Goal: Transaction & Acquisition: Download file/media

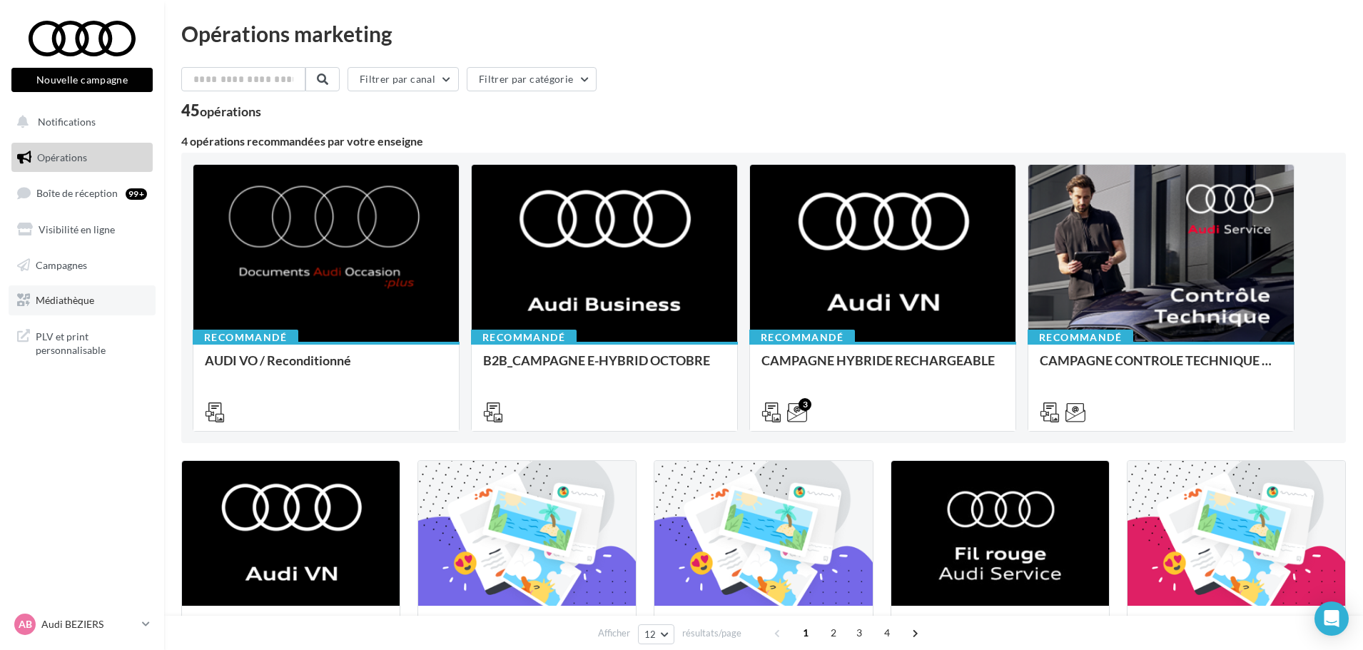
click at [49, 298] on span "Médiathèque" at bounding box center [65, 300] width 59 height 12
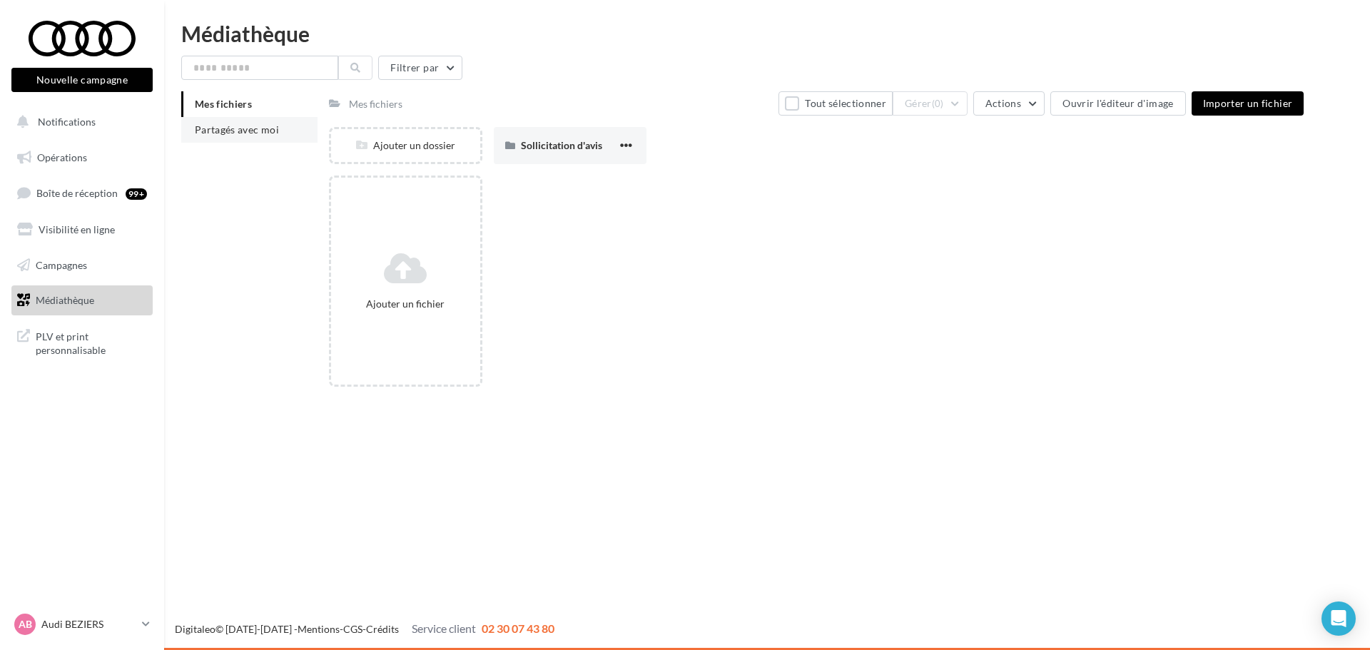
click at [283, 133] on li "Partagés avec moi" at bounding box center [249, 130] width 136 height 26
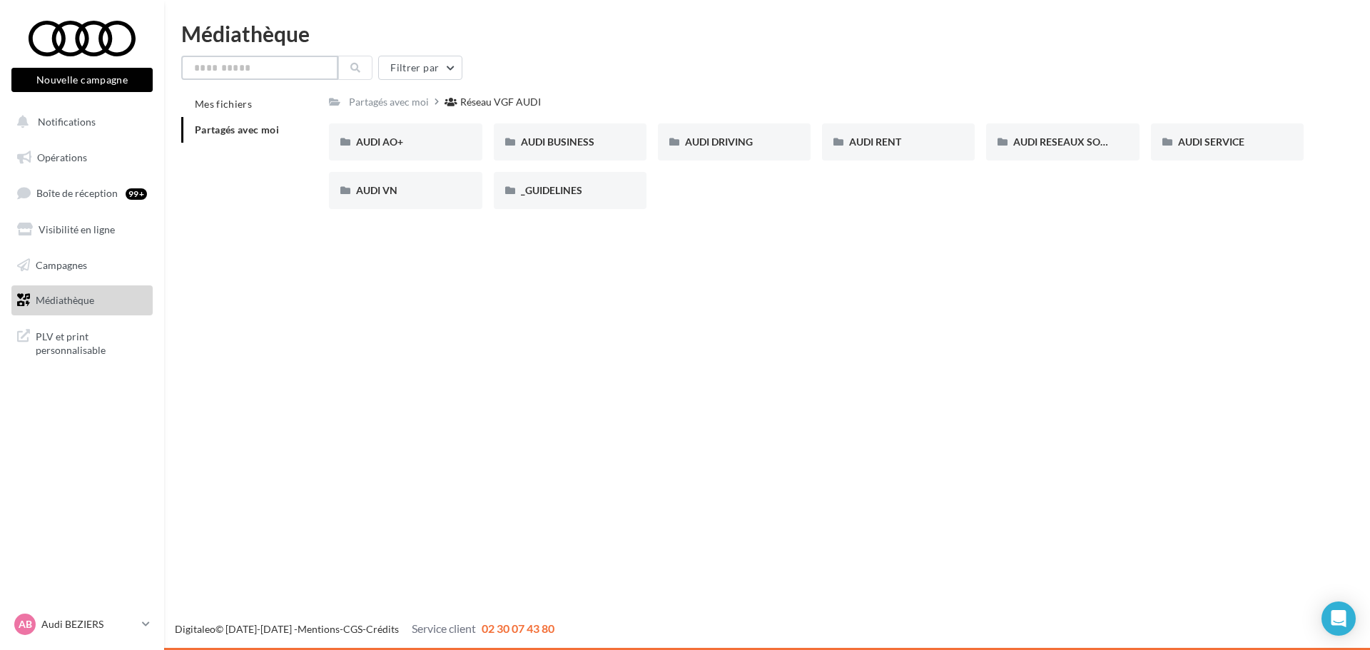
click at [220, 77] on input "text" at bounding box center [259, 68] width 157 height 24
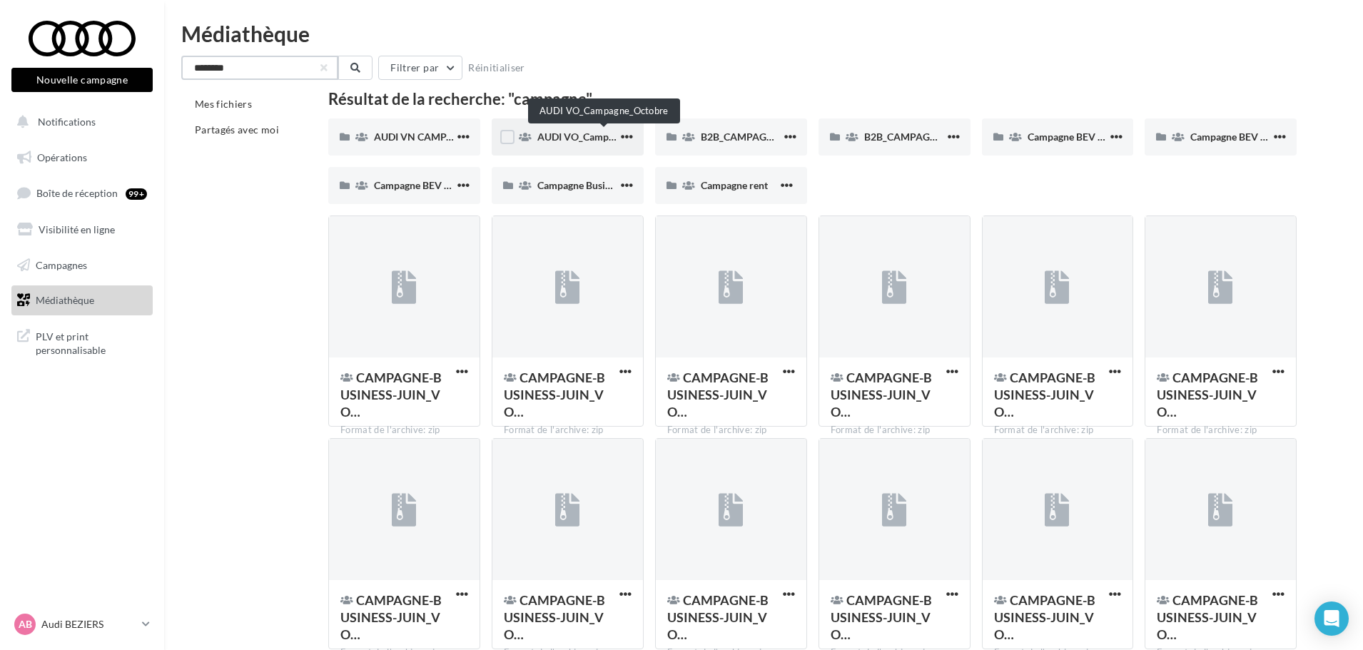
type input "********"
click at [589, 136] on span "AUDI VO_Campagne_Octobre" at bounding box center [603, 137] width 133 height 12
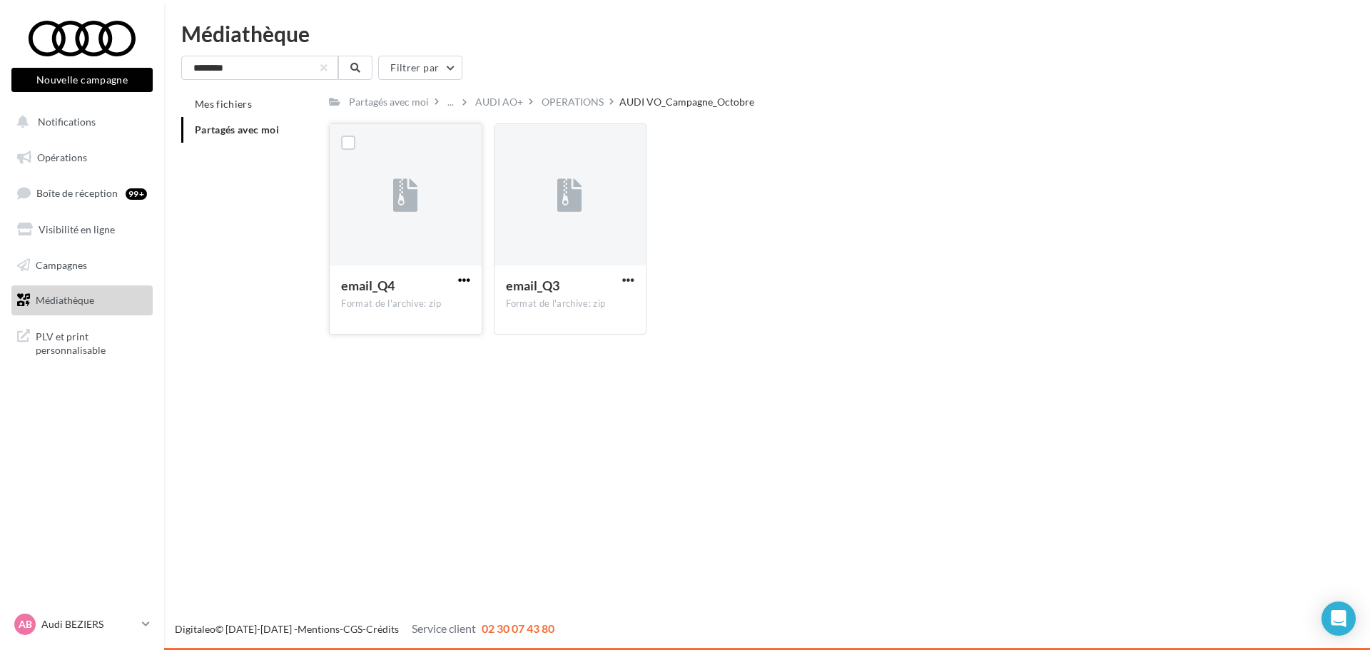
click at [458, 277] on span "button" at bounding box center [464, 280] width 12 height 12
click at [430, 312] on button "Télécharger" at bounding box center [401, 308] width 143 height 37
click at [619, 279] on button "button" at bounding box center [628, 281] width 18 height 14
click at [595, 298] on button "Télécharger" at bounding box center [566, 308] width 143 height 37
click at [214, 188] on div "Mes fichiers Partagés avec moi Partagés avec moi ... AUDI AO+ OPERATIONS AUDI V…" at bounding box center [772, 218] width 1183 height 255
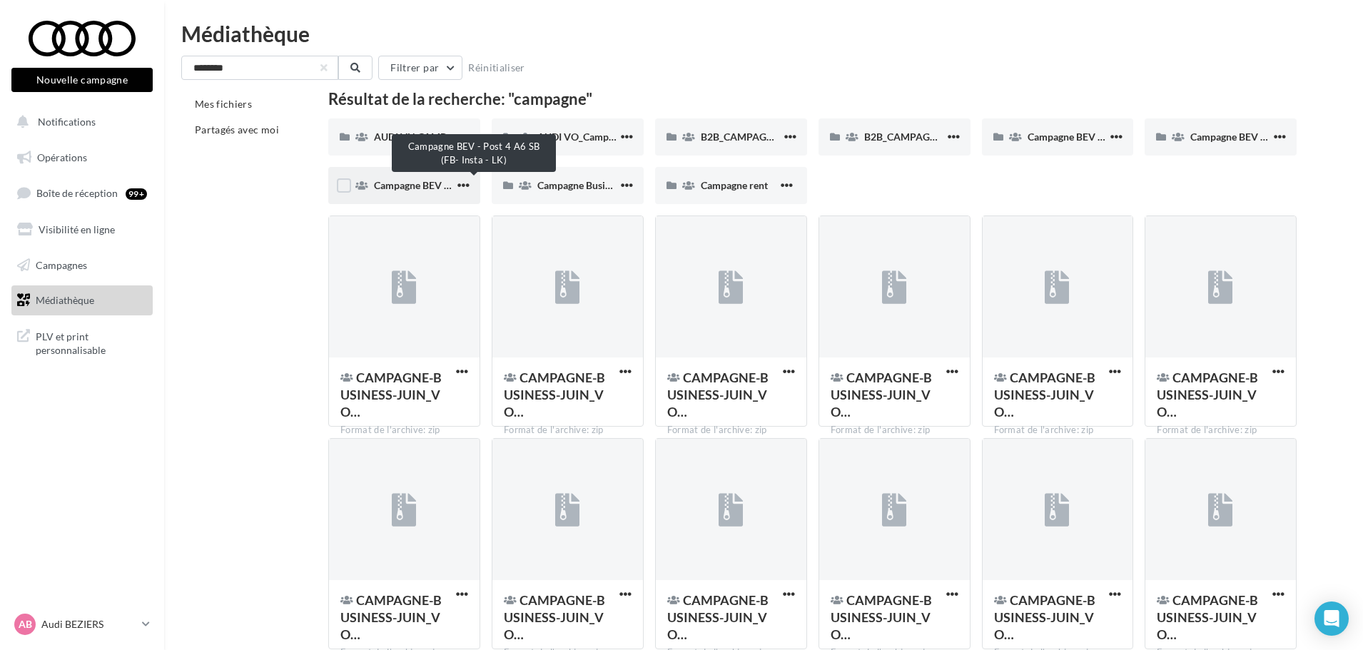
click at [410, 188] on span "Campagne BEV - Post 4 A6 SB (FB- Insta - LK)" at bounding box center [474, 185] width 200 height 12
click at [1054, 142] on span "Campagne BEV - Post 2 Q6 (FB - Insta - LK)" at bounding box center [1122, 137] width 188 height 12
click at [285, 79] on input "********" at bounding box center [259, 68] width 157 height 24
click at [248, 65] on input "********" at bounding box center [259, 68] width 157 height 24
click at [231, 137] on li "Partagés avec moi" at bounding box center [249, 130] width 136 height 26
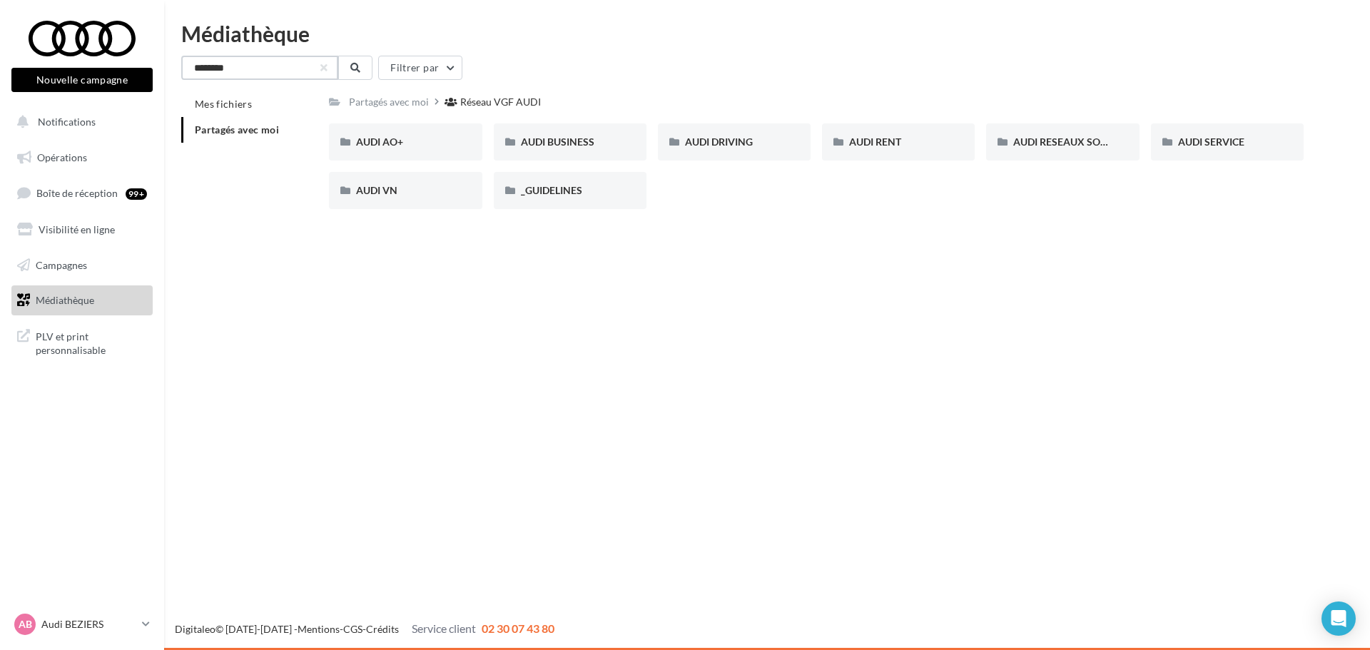
click at [295, 78] on input "********" at bounding box center [259, 68] width 157 height 24
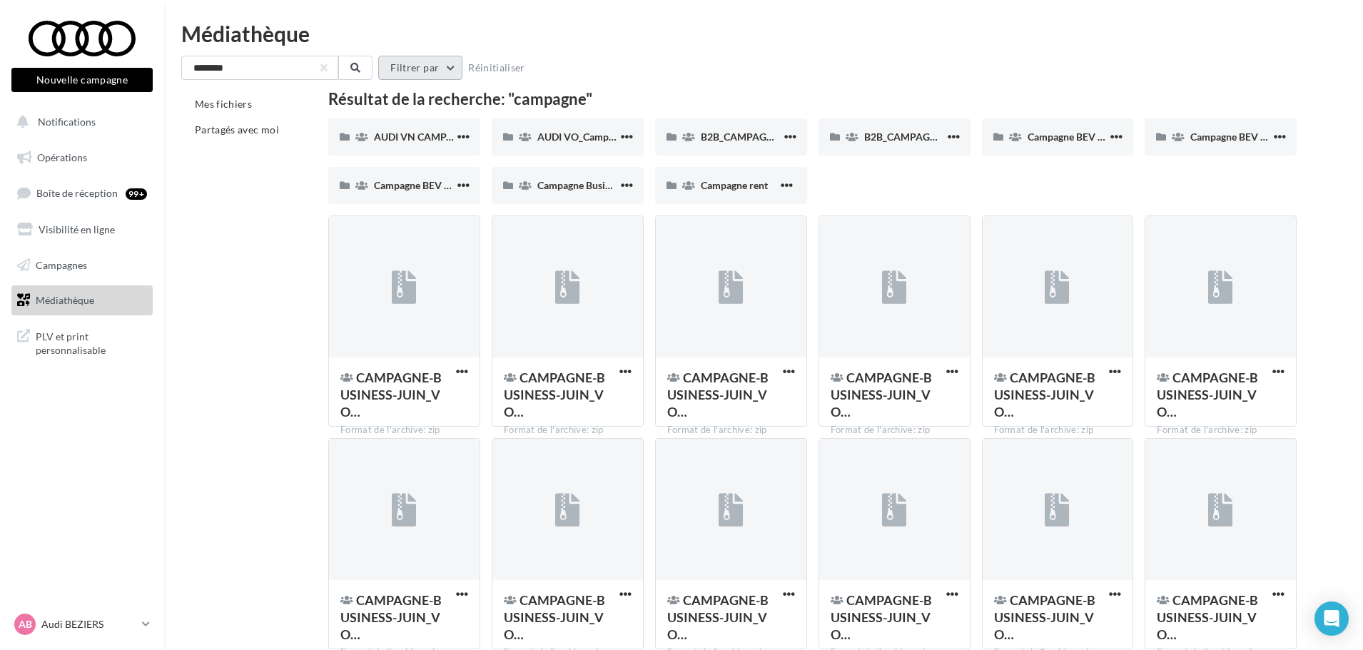
click at [445, 74] on button "Filtrer par" at bounding box center [420, 68] width 84 height 24
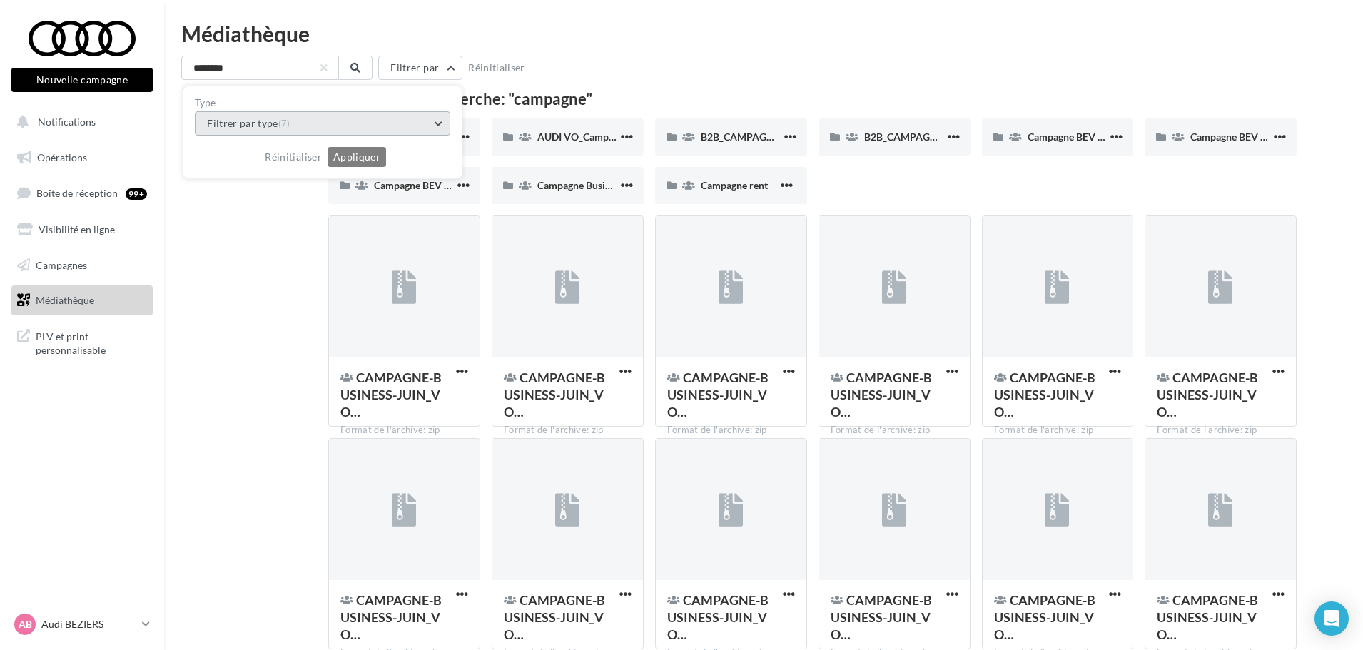
click at [398, 132] on button "Filtrer par type (7)" at bounding box center [322, 123] width 255 height 24
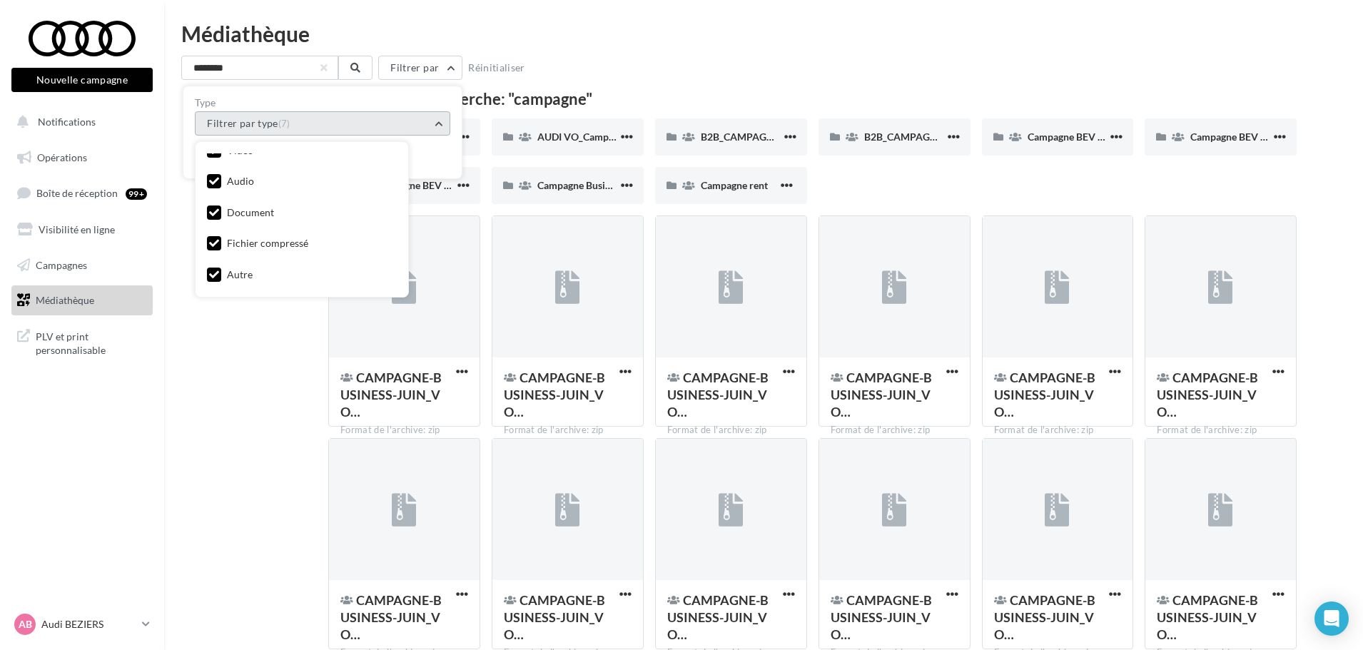
scroll to position [3, 0]
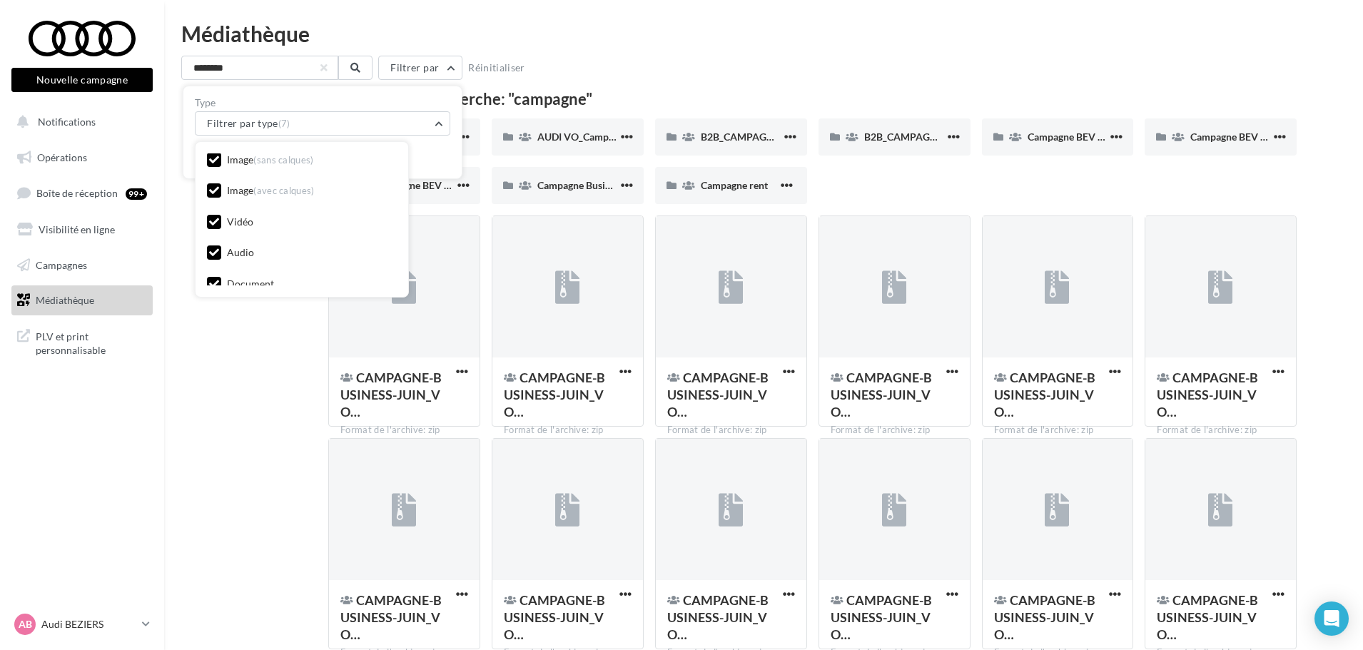
click at [209, 251] on icon at bounding box center [214, 253] width 10 height 10
click at [214, 246] on icon at bounding box center [214, 243] width 10 height 10
click at [210, 226] on icon at bounding box center [214, 225] width 10 height 10
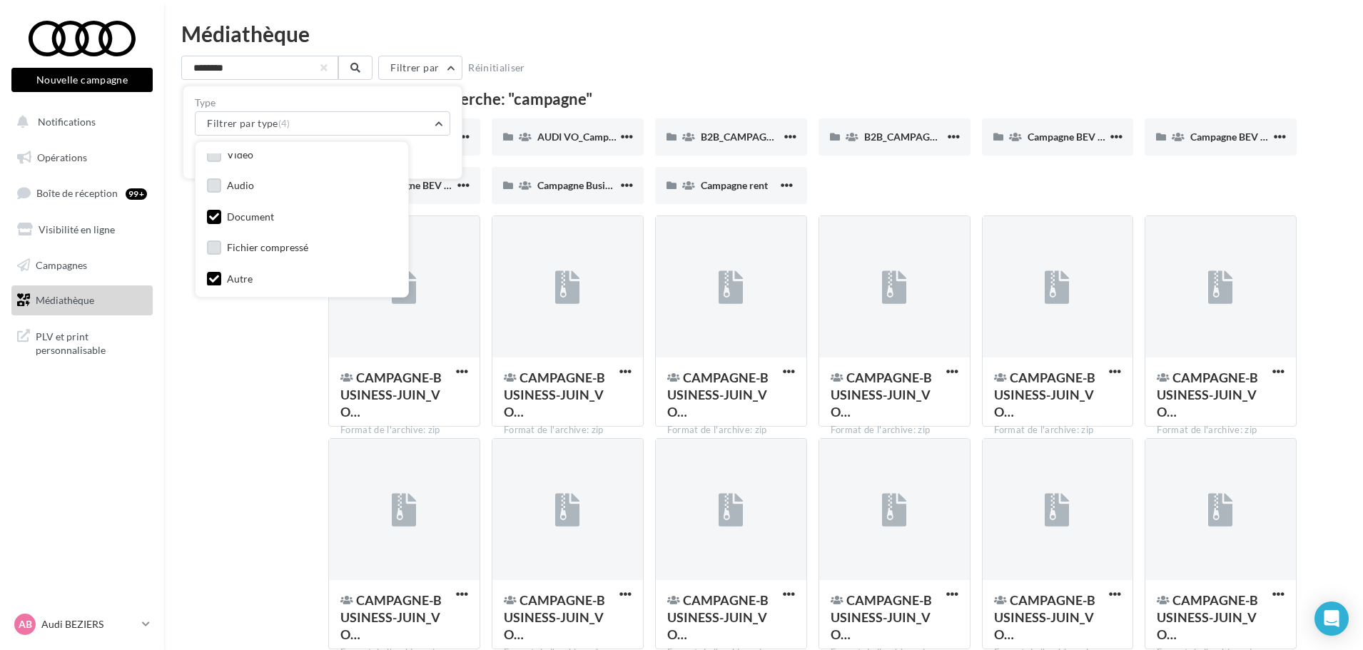
scroll to position [74, 0]
click at [213, 218] on label at bounding box center [214, 213] width 14 height 14
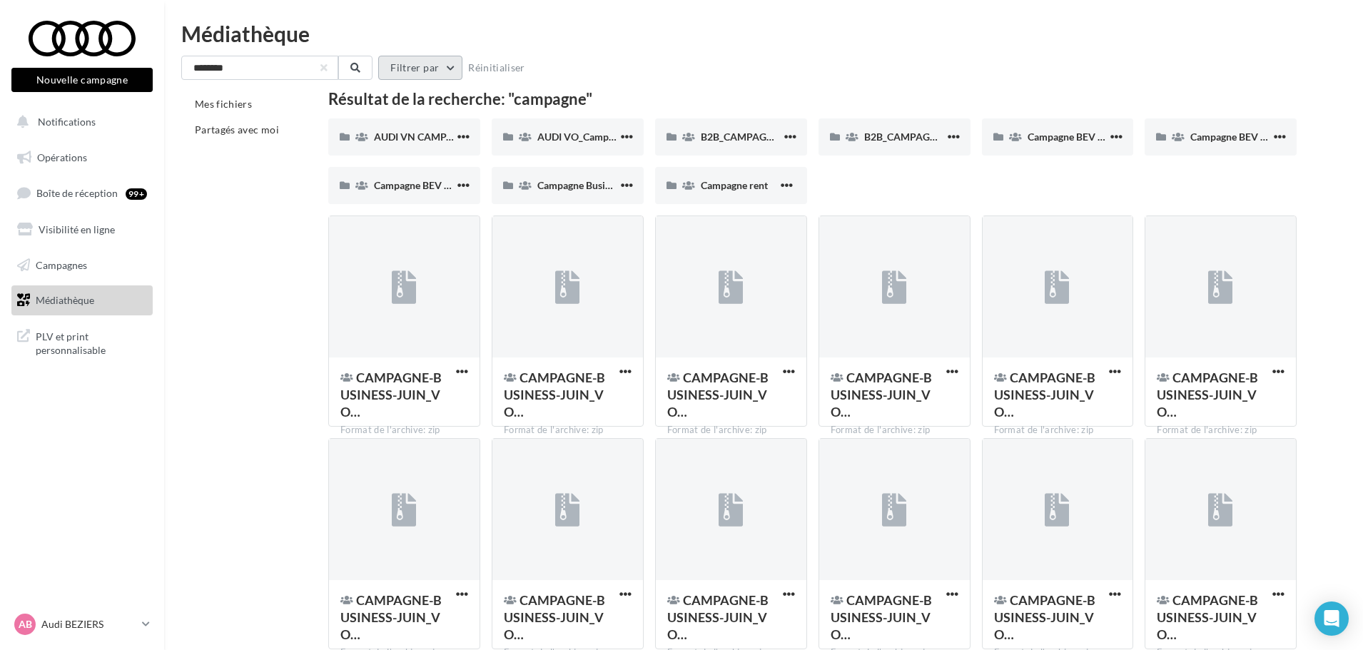
click at [437, 63] on button "Filtrer par" at bounding box center [420, 68] width 84 height 24
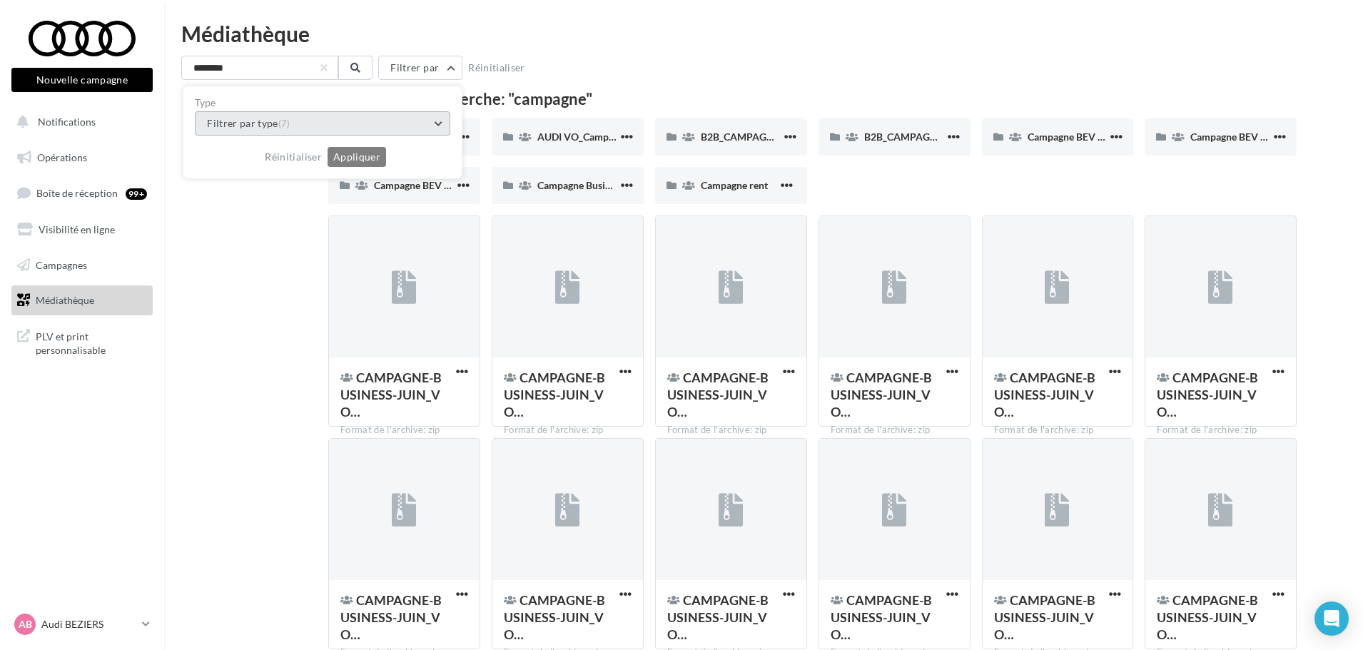
click at [379, 124] on button "Filtrer par type (7)" at bounding box center [322, 123] width 255 height 24
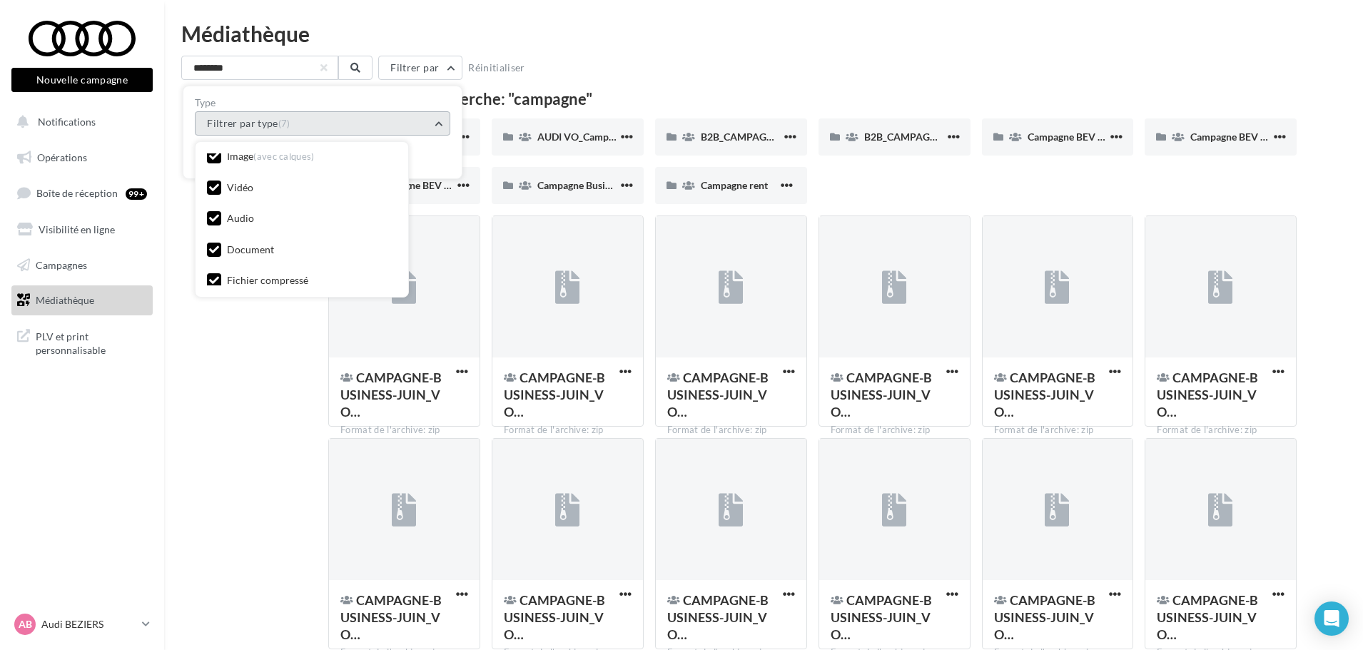
scroll to position [71, 0]
click at [227, 161] on div "Vidéo" at bounding box center [230, 155] width 46 height 18
click at [215, 156] on icon at bounding box center [214, 153] width 10 height 10
click at [211, 181] on icon at bounding box center [214, 184] width 10 height 10
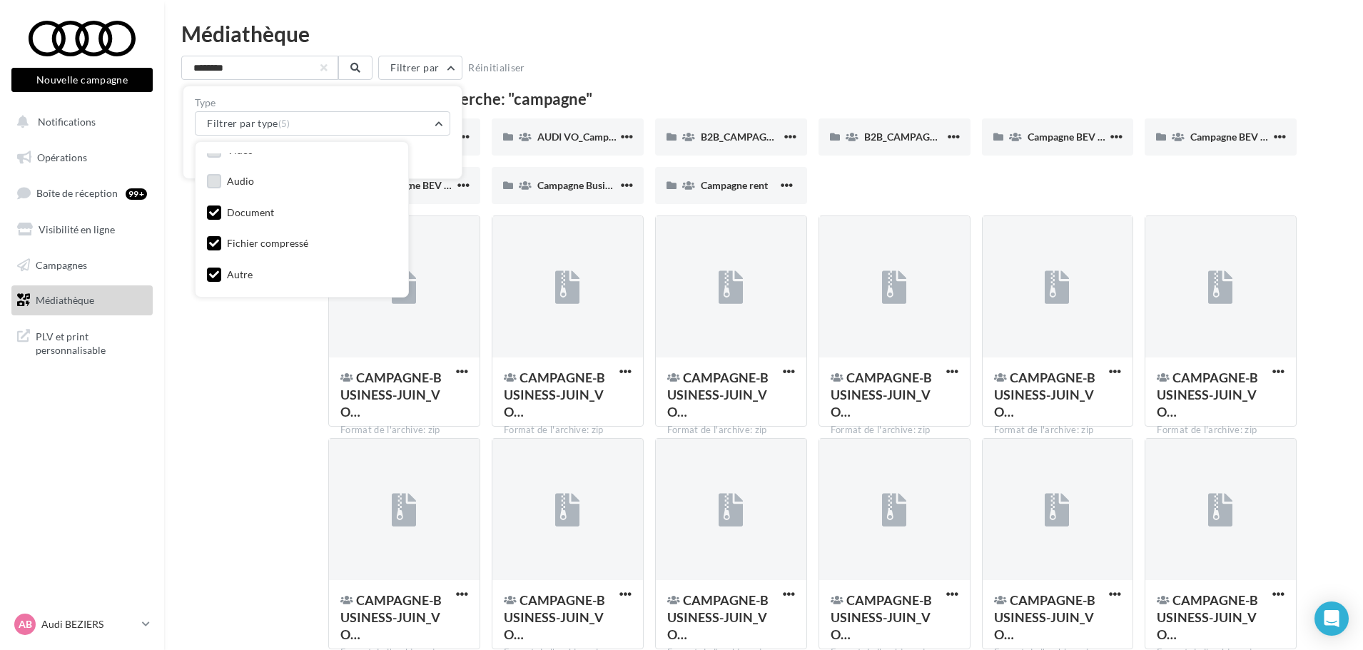
click at [215, 241] on icon at bounding box center [214, 243] width 10 height 10
click at [480, 66] on button "Réinitialiser" at bounding box center [496, 67] width 69 height 17
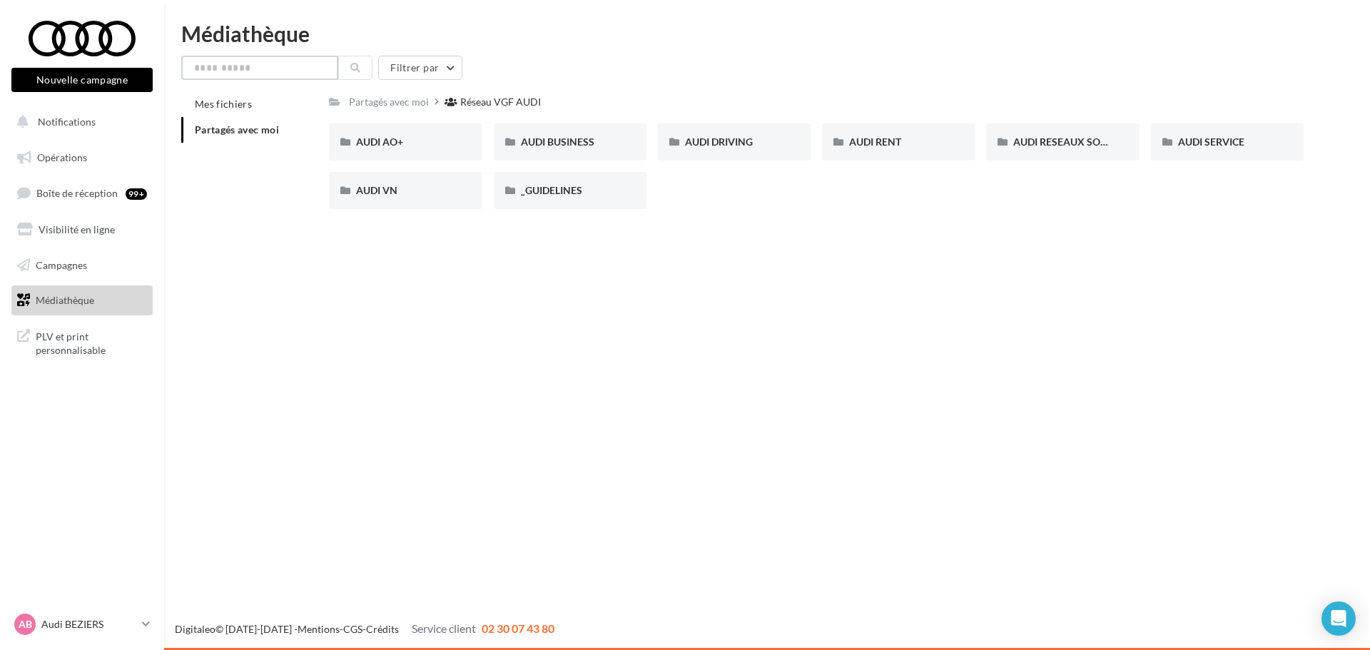
click at [304, 77] on input "text" at bounding box center [259, 68] width 157 height 24
click at [419, 77] on button "Filtrer par" at bounding box center [420, 68] width 84 height 24
click at [520, 75] on div "Filtrer par Type Filtrer par type (7) Réinitialiser Appliquer" at bounding box center [767, 68] width 1172 height 24
click at [281, 71] on input "text" at bounding box center [259, 68] width 157 height 24
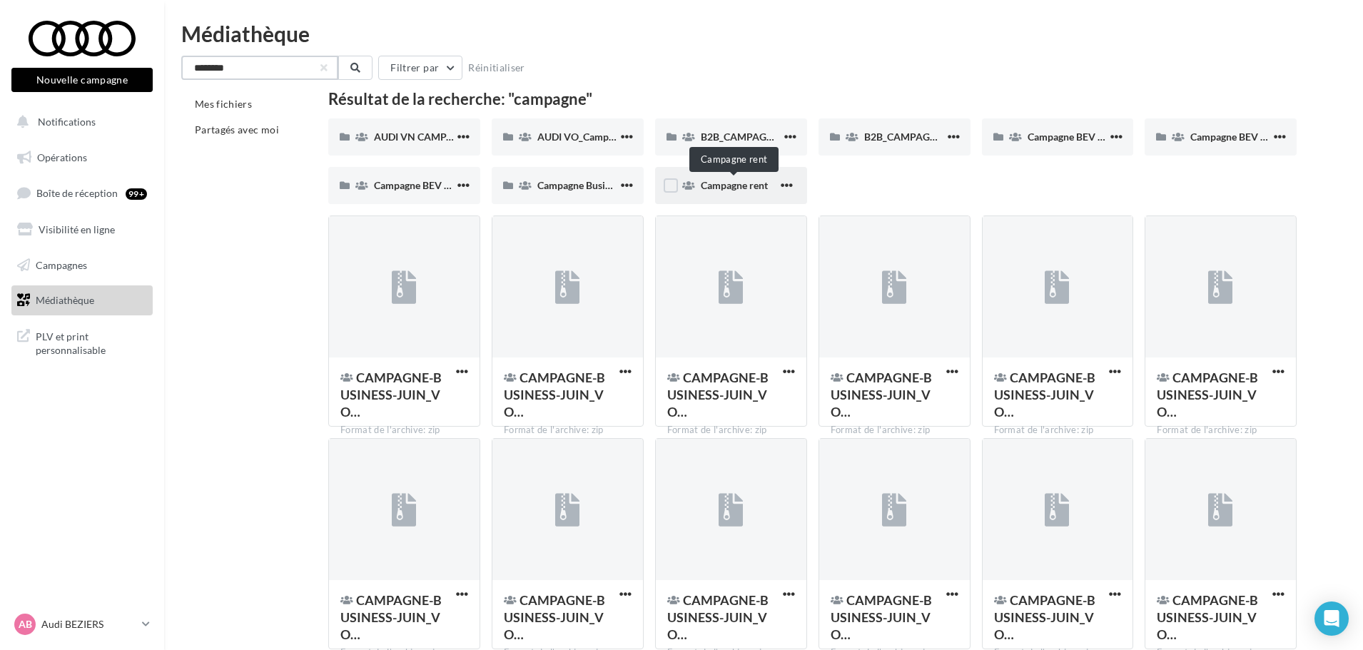
type input "********"
click at [736, 183] on span "Campagne rent" at bounding box center [734, 185] width 67 height 12
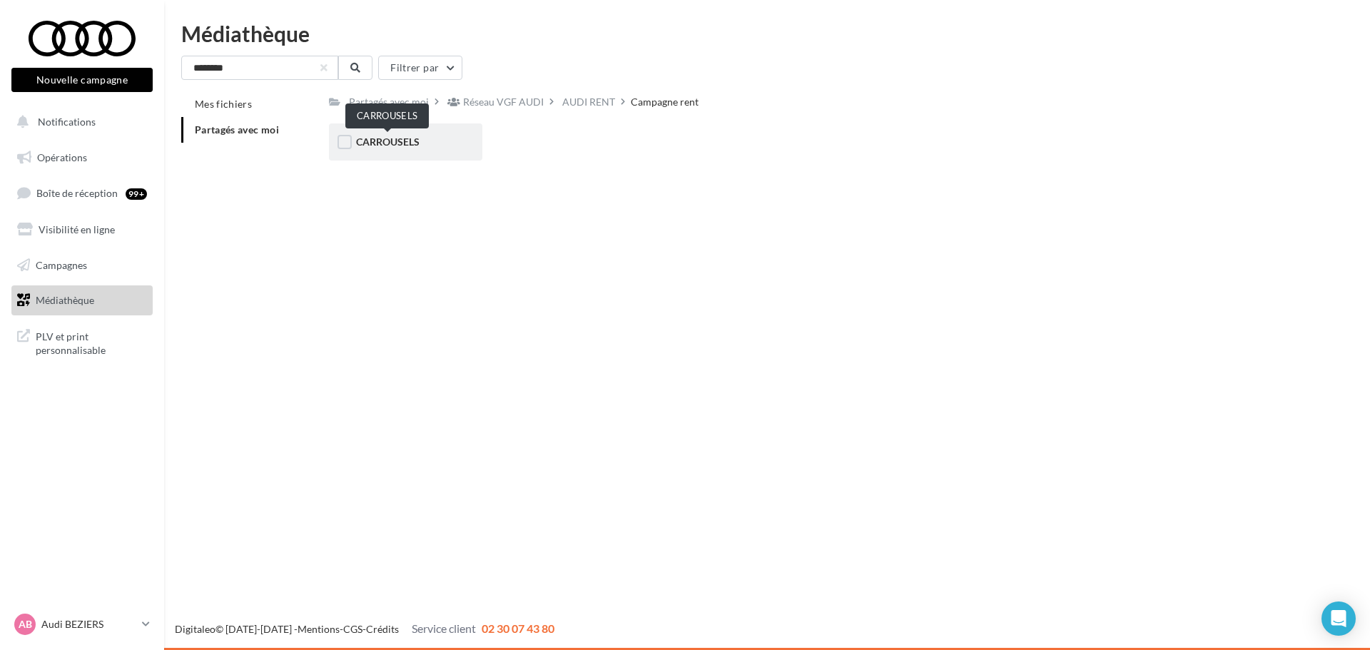
click at [415, 136] on span "CARROUSELS" at bounding box center [388, 142] width 64 height 12
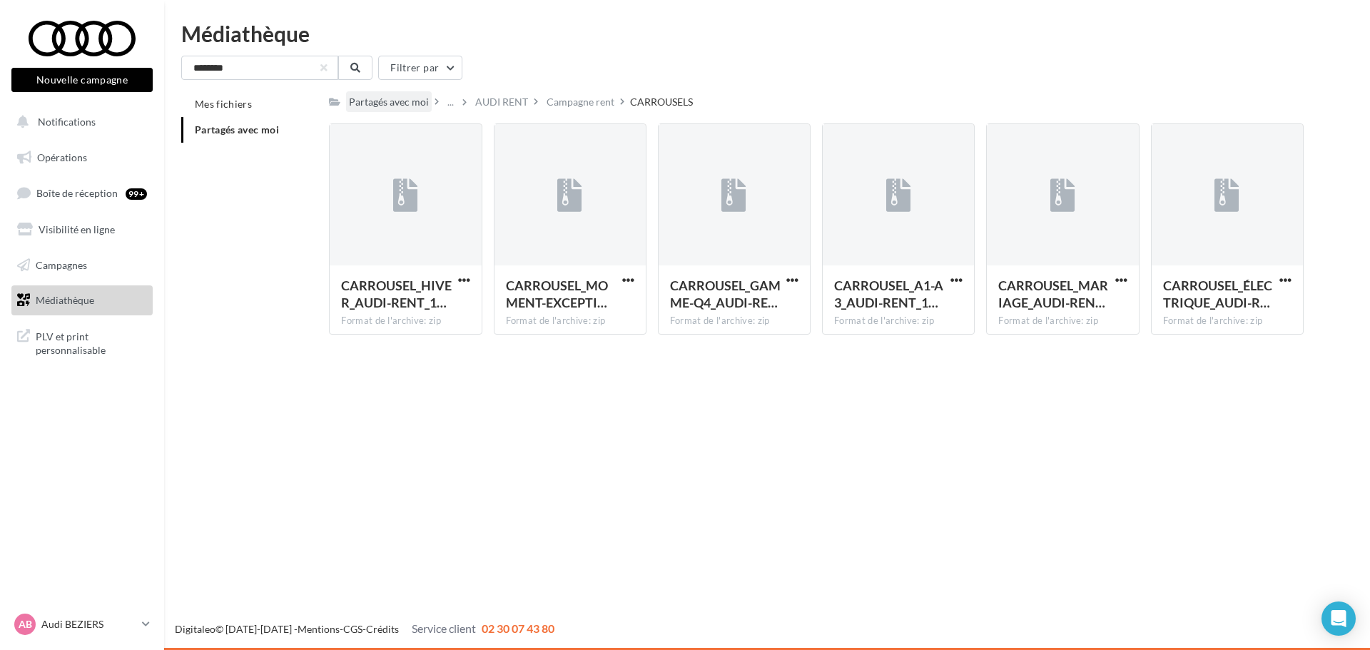
click at [386, 99] on div "Partagés avec moi" at bounding box center [389, 102] width 80 height 14
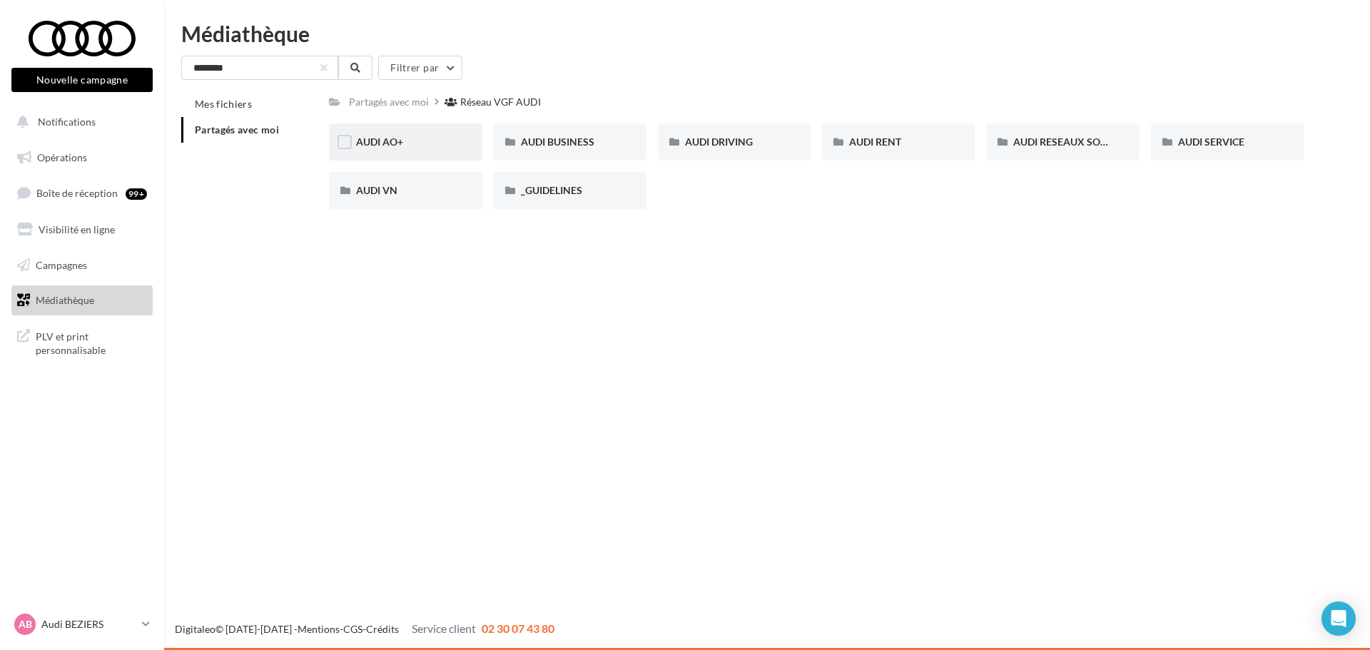
click at [439, 143] on div "AUDI AO+" at bounding box center [405, 142] width 98 height 14
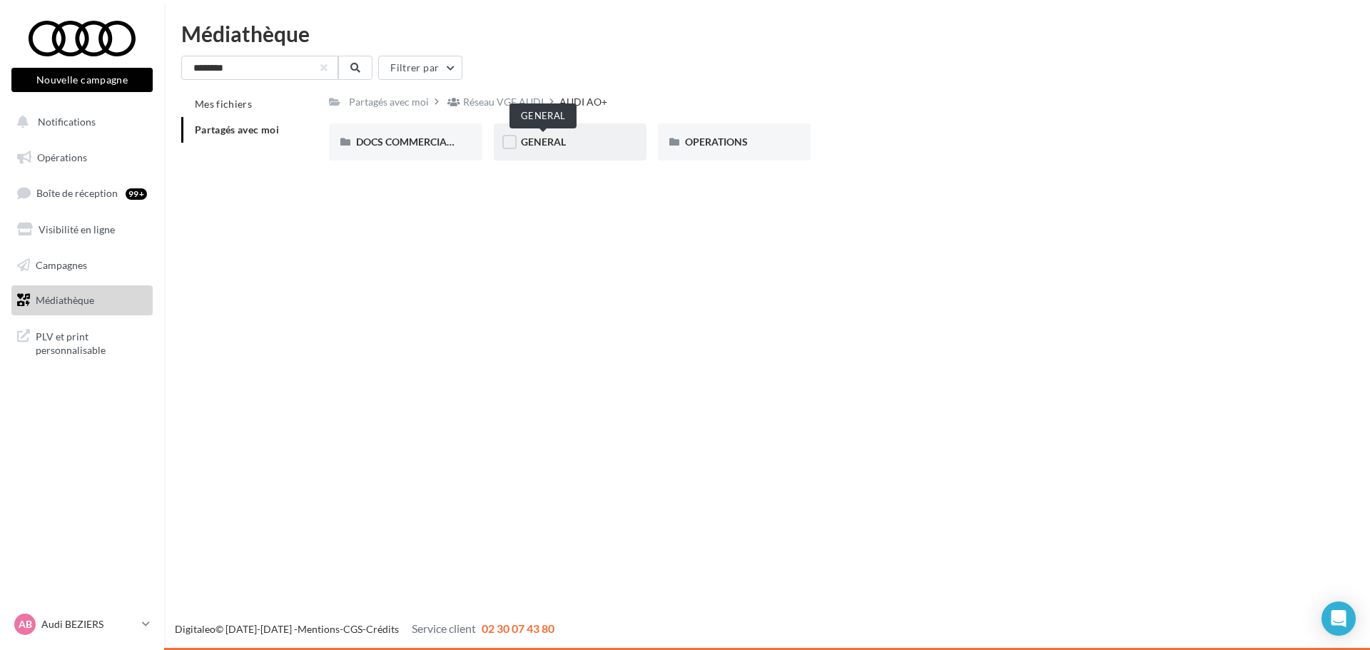
click at [550, 147] on span "GENERAL" at bounding box center [543, 142] width 45 height 12
click at [368, 106] on div "Partagés avec moi" at bounding box center [389, 102] width 80 height 14
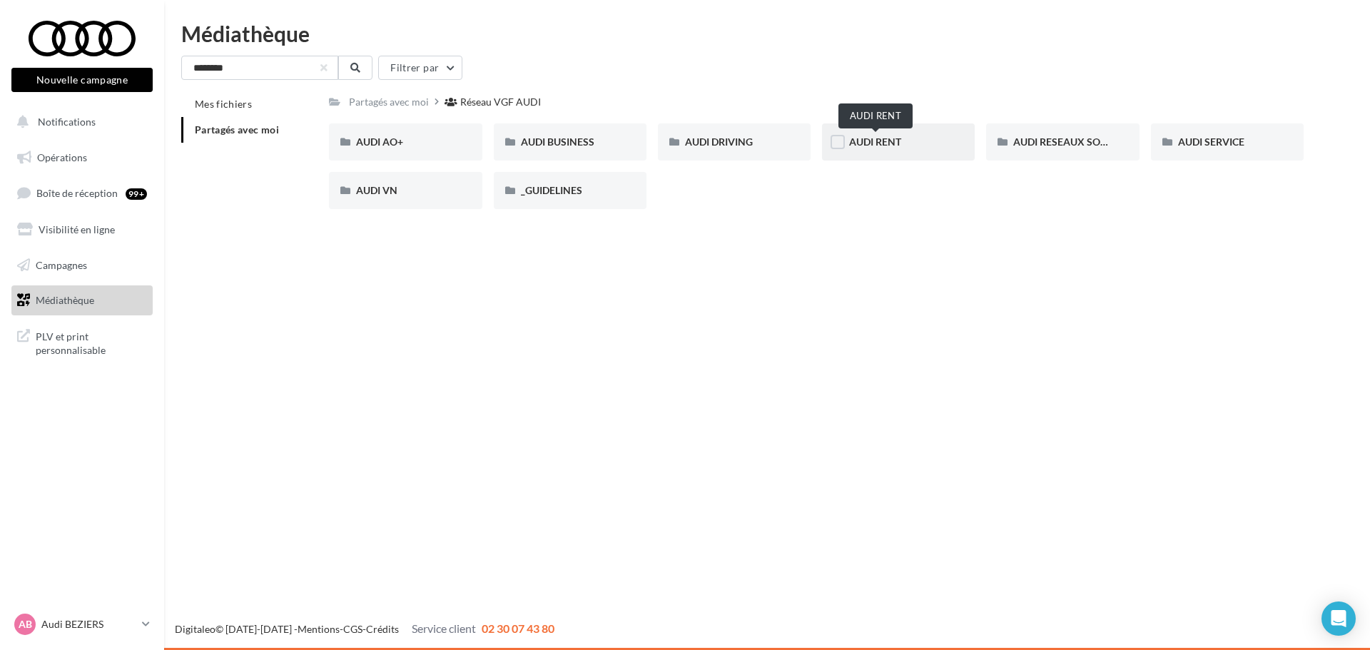
click at [872, 143] on span "AUDI RENT" at bounding box center [875, 142] width 52 height 12
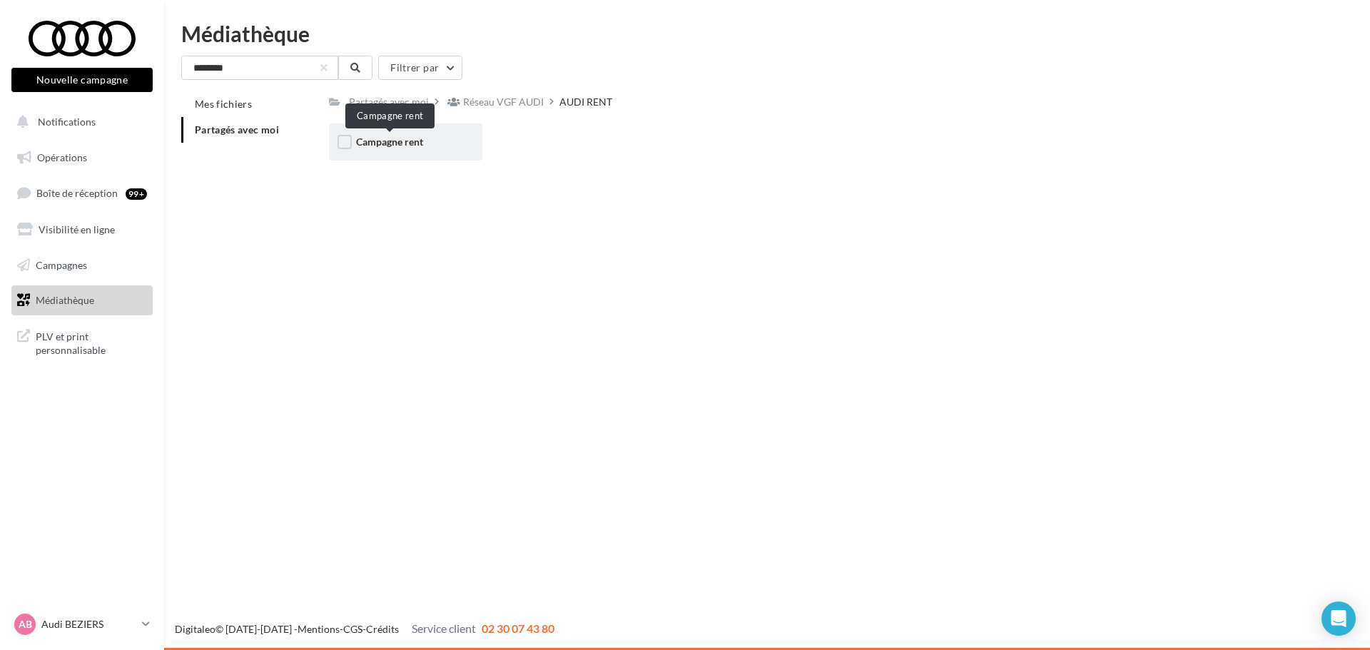
click at [401, 144] on span "Campagne rent" at bounding box center [389, 142] width 67 height 12
click at [401, 144] on span "CARROUSELS" at bounding box center [388, 142] width 64 height 12
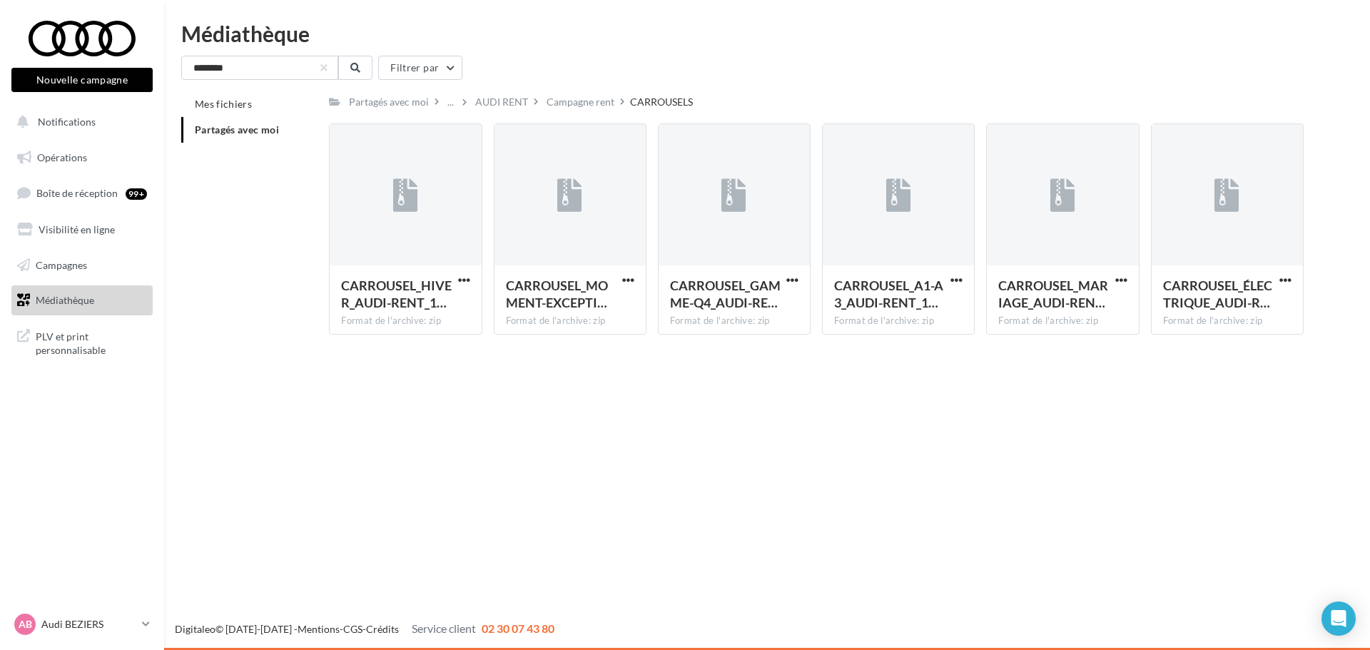
click at [223, 123] on li "Partagés avec moi" at bounding box center [249, 130] width 136 height 26
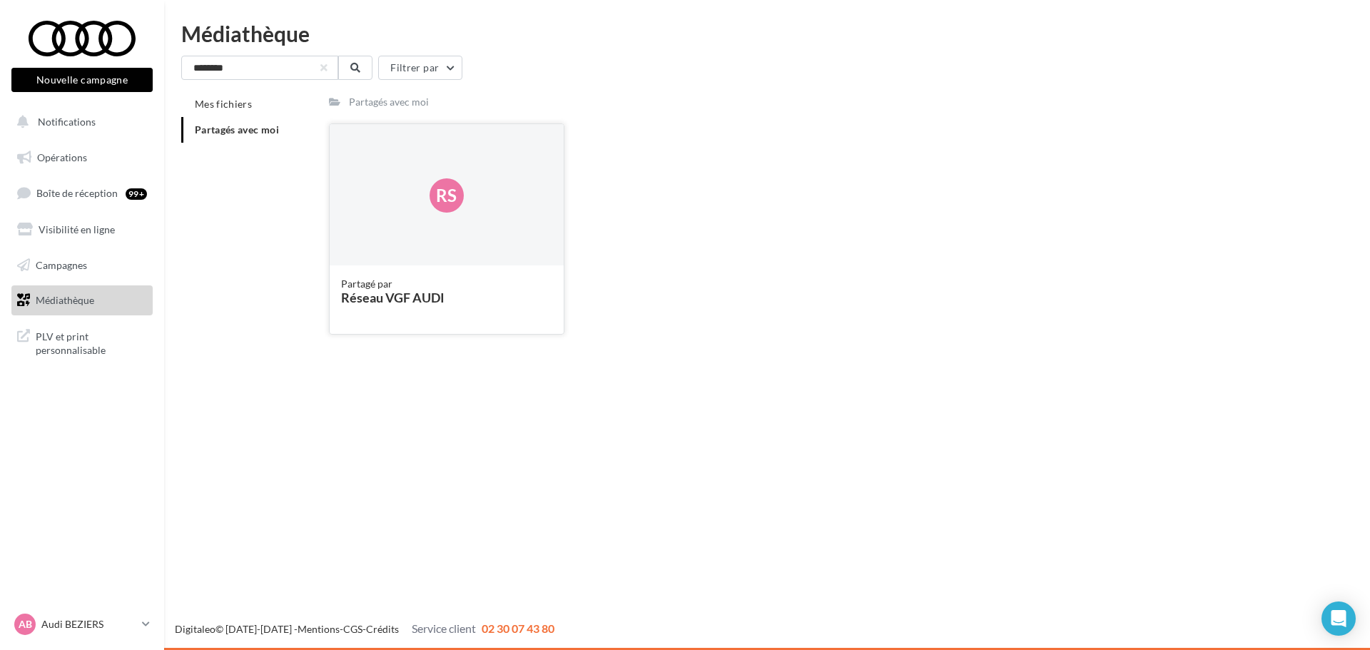
click at [417, 202] on div "Rs" at bounding box center [446, 195] width 233 height 143
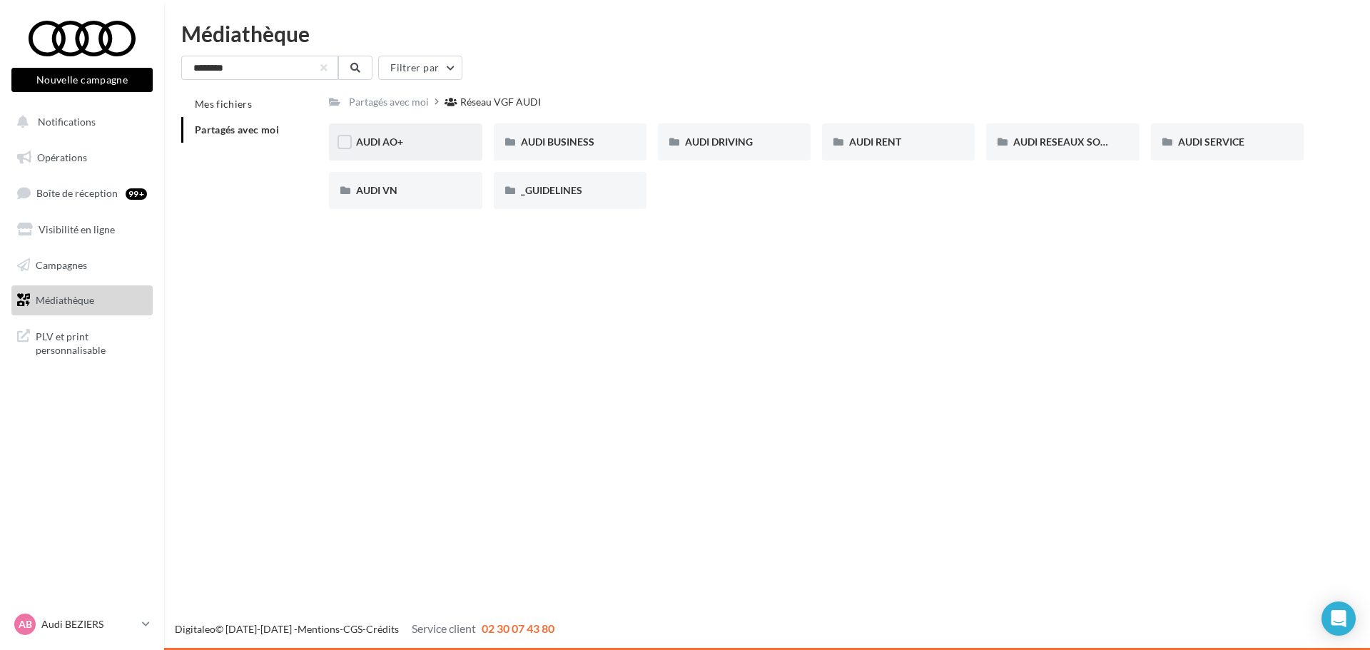
click at [404, 152] on div "AUDI AO+" at bounding box center [405, 141] width 153 height 37
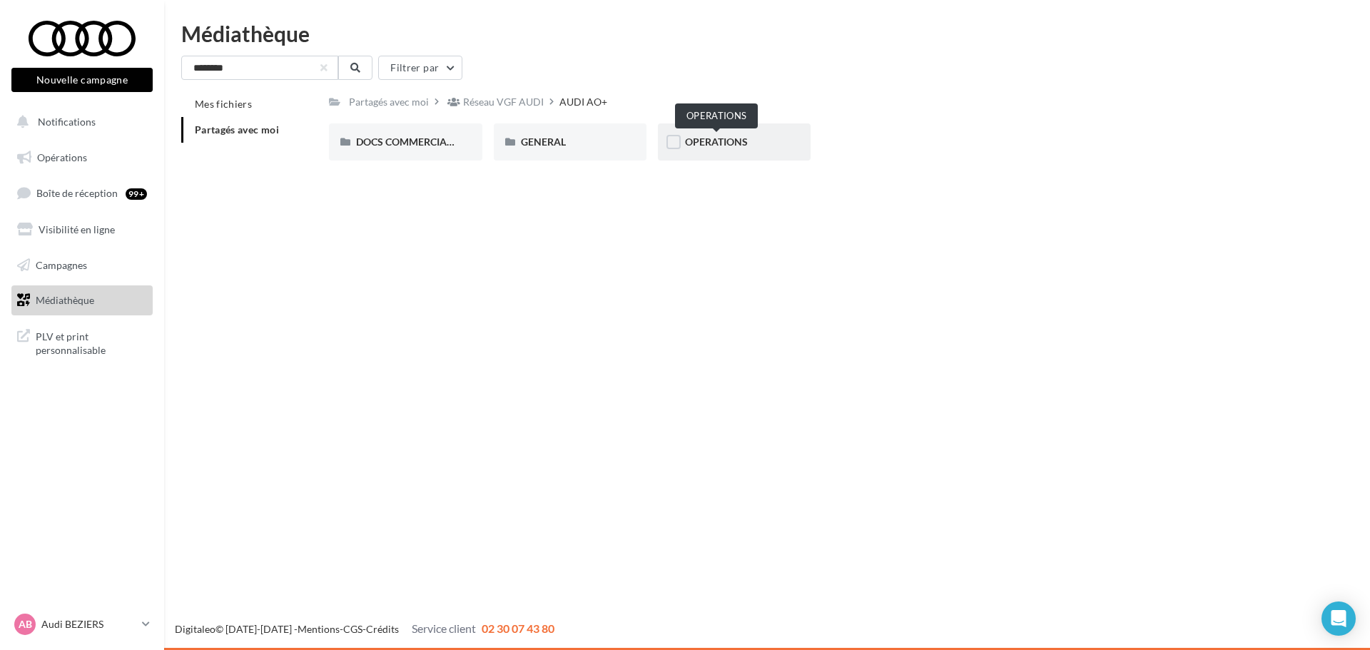
click at [731, 141] on span "OPERATIONS" at bounding box center [716, 142] width 63 height 12
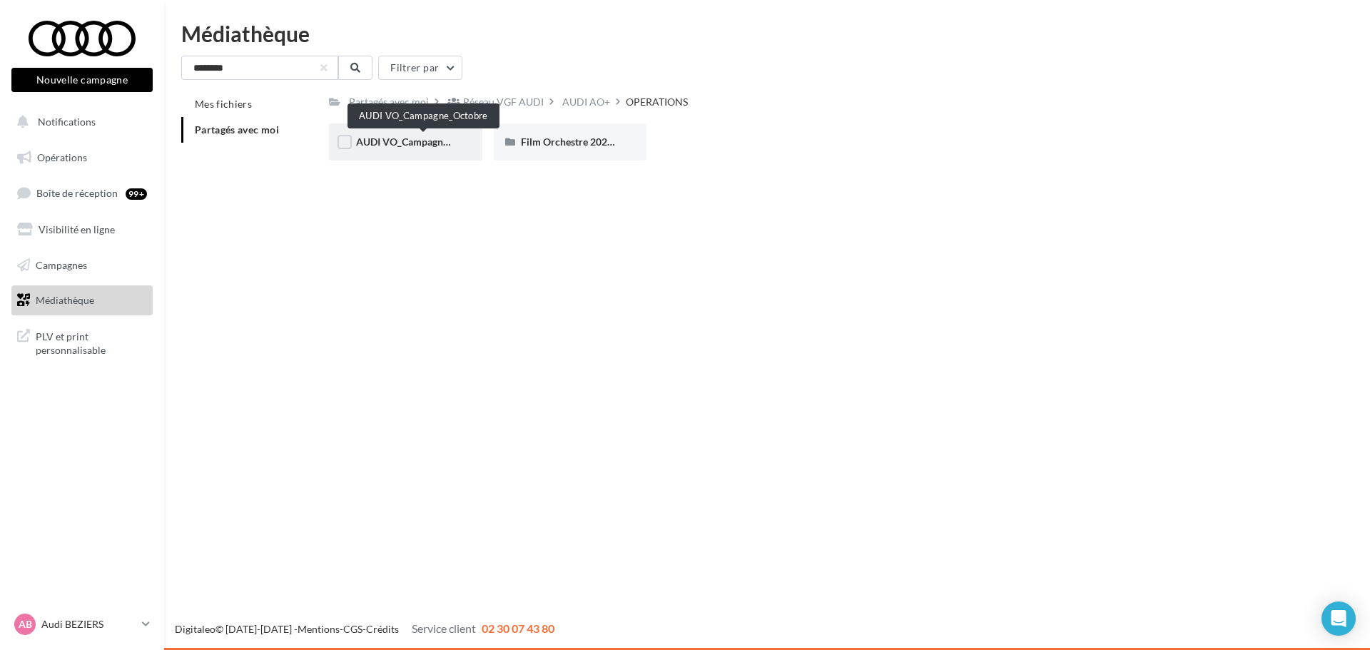
click at [395, 139] on span "AUDI VO_Campagne_Octobre" at bounding box center [422, 142] width 133 height 12
click at [567, 151] on div "Film Orchestre 2023 - Audi Occasion" at bounding box center [570, 141] width 153 height 37
click at [375, 150] on div "AUDI VO_Campagne_Octobre" at bounding box center [405, 141] width 153 height 37
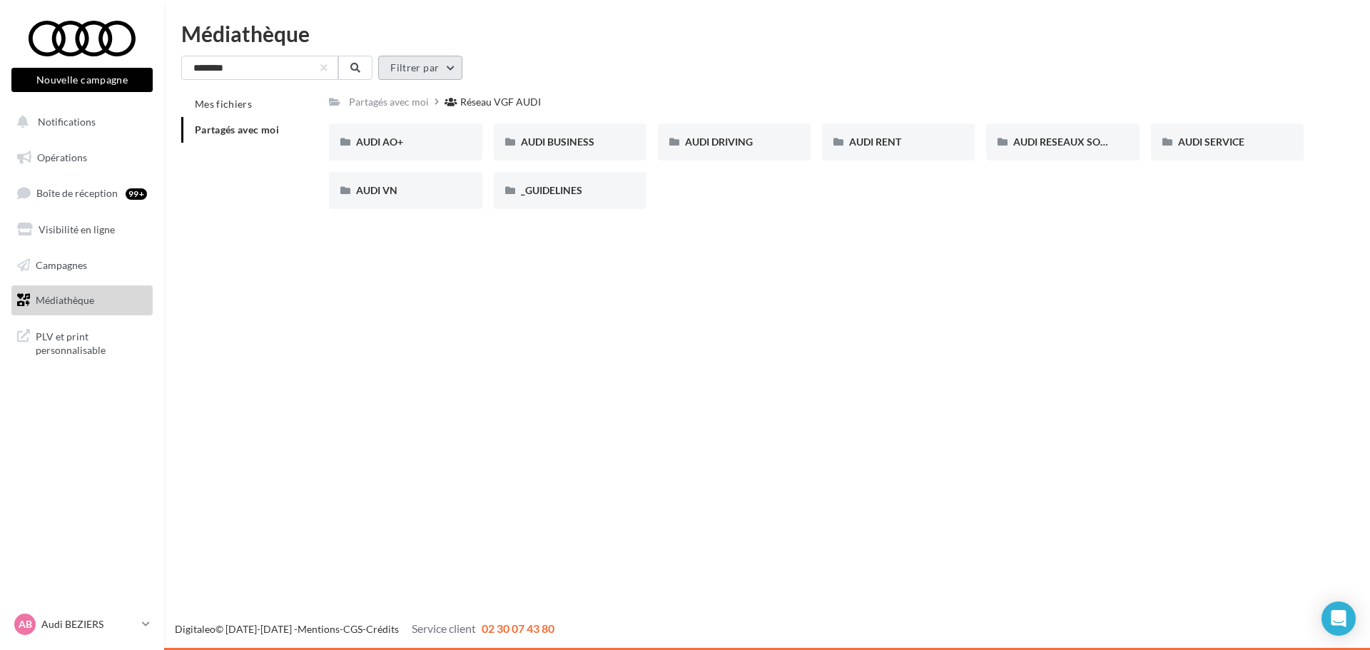
click at [421, 69] on button "Filtrer par" at bounding box center [420, 68] width 84 height 24
drag, startPoint x: 282, startPoint y: 53, endPoint x: 260, endPoint y: 54, distance: 21.4
click at [264, 53] on div "Médiathèque ******** Filtrer par Mes fichiers Partagés avec moi Partagés avec m…" at bounding box center [767, 122] width 1206 height 198
drag, startPoint x: 263, startPoint y: 64, endPoint x: 85, endPoint y: 71, distance: 177.8
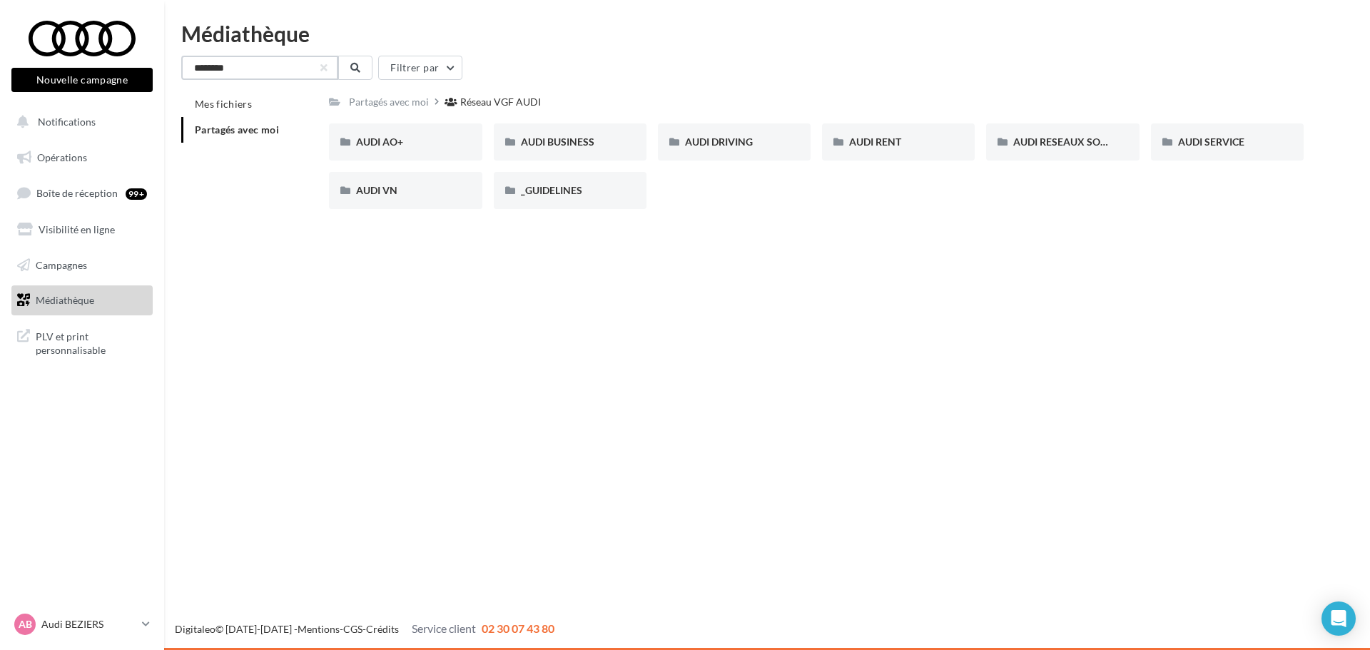
click at [87, 71] on div "Nouvelle campagne Nouvelle campagne Notifications Opérations Boîte de réception…" at bounding box center [685, 325] width 1370 height 650
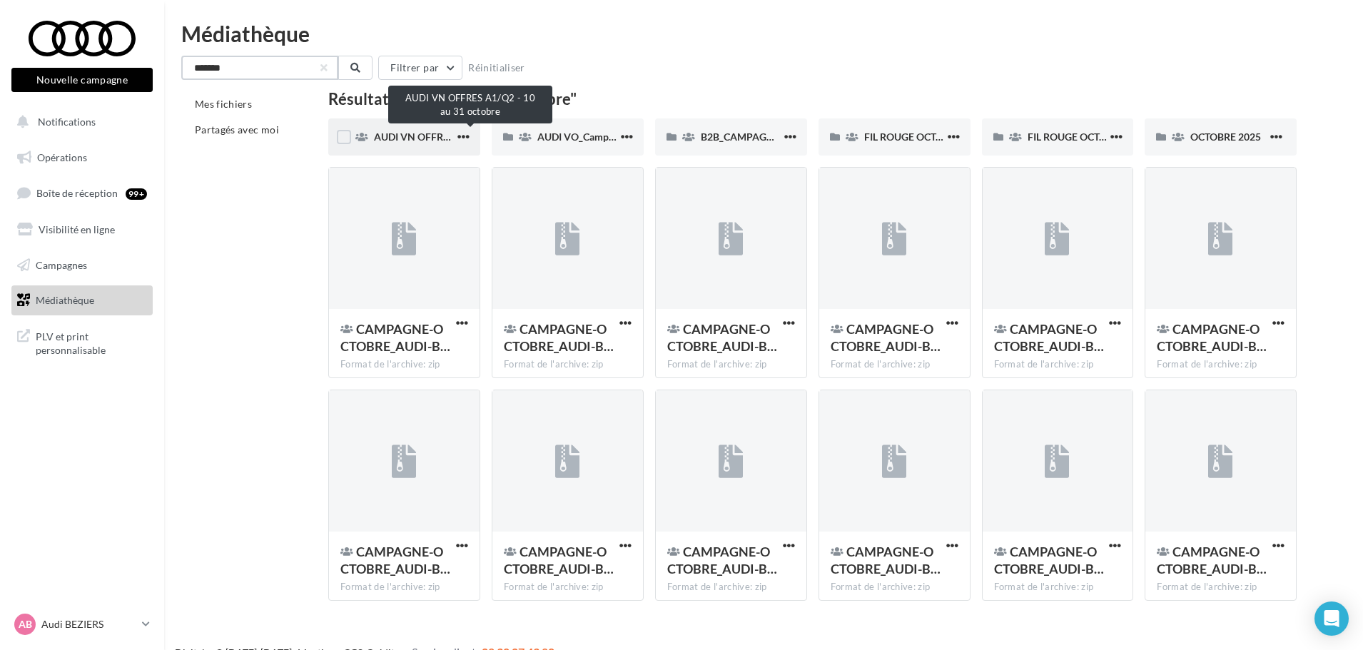
type input "*******"
click at [418, 138] on span "AUDI VN OFFRES A1/Q2 - 10 au 31 octobre" at bounding box center [472, 137] width 196 height 12
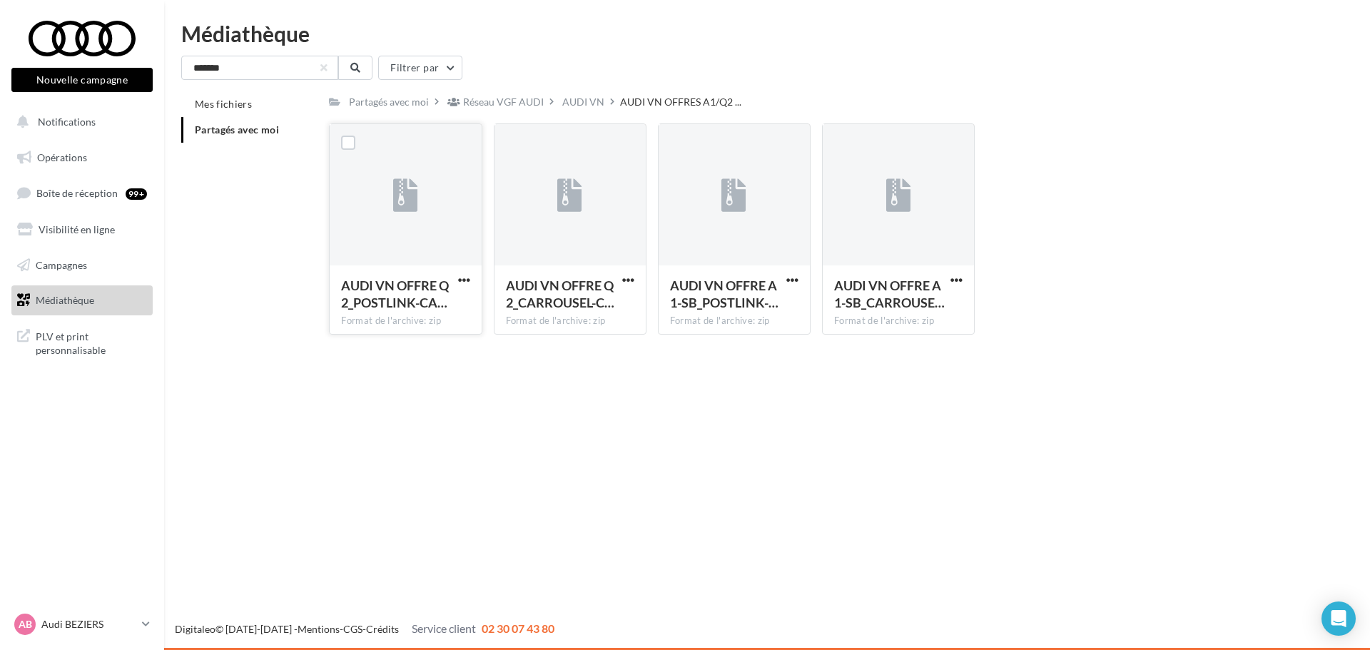
click at [435, 228] on div at bounding box center [405, 195] width 151 height 143
click at [464, 285] on span "button" at bounding box center [464, 280] width 12 height 12
click at [431, 295] on button "Télécharger" at bounding box center [401, 308] width 143 height 37
click at [790, 278] on span "button" at bounding box center [792, 280] width 12 height 12
click at [751, 306] on button "Télécharger" at bounding box center [730, 308] width 143 height 37
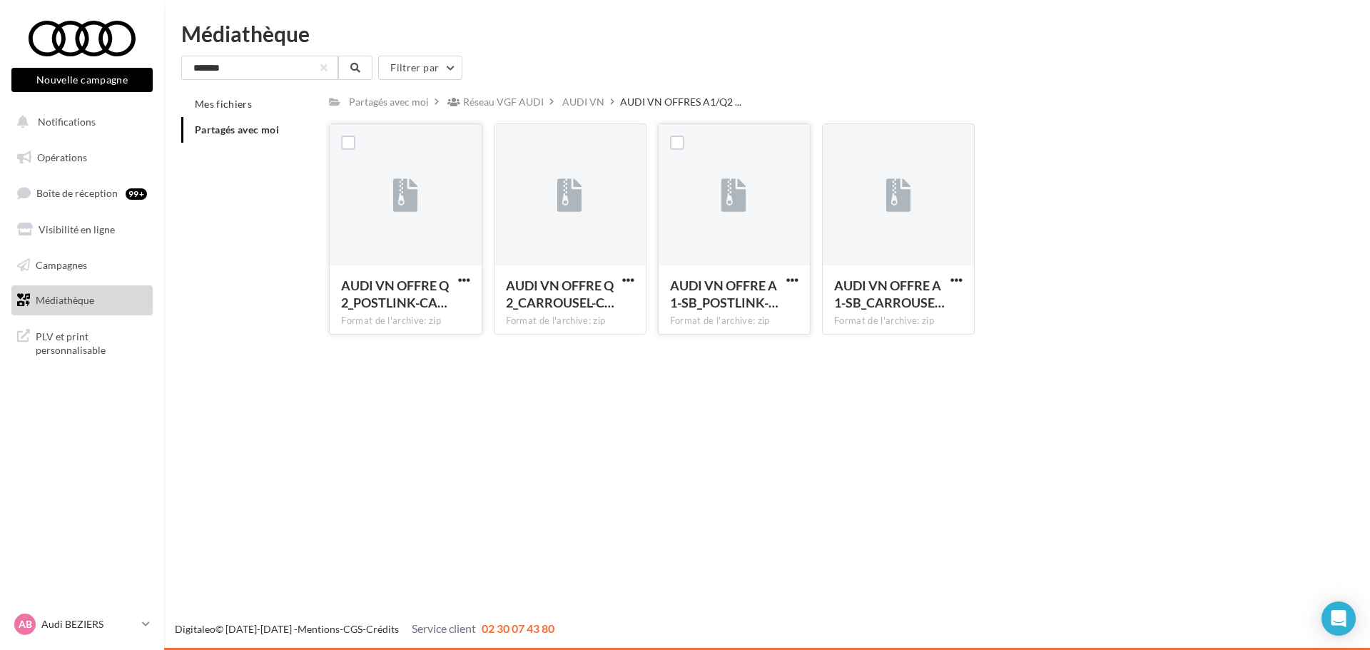
click at [238, 129] on span "Partagés avec moi" at bounding box center [237, 129] width 84 height 12
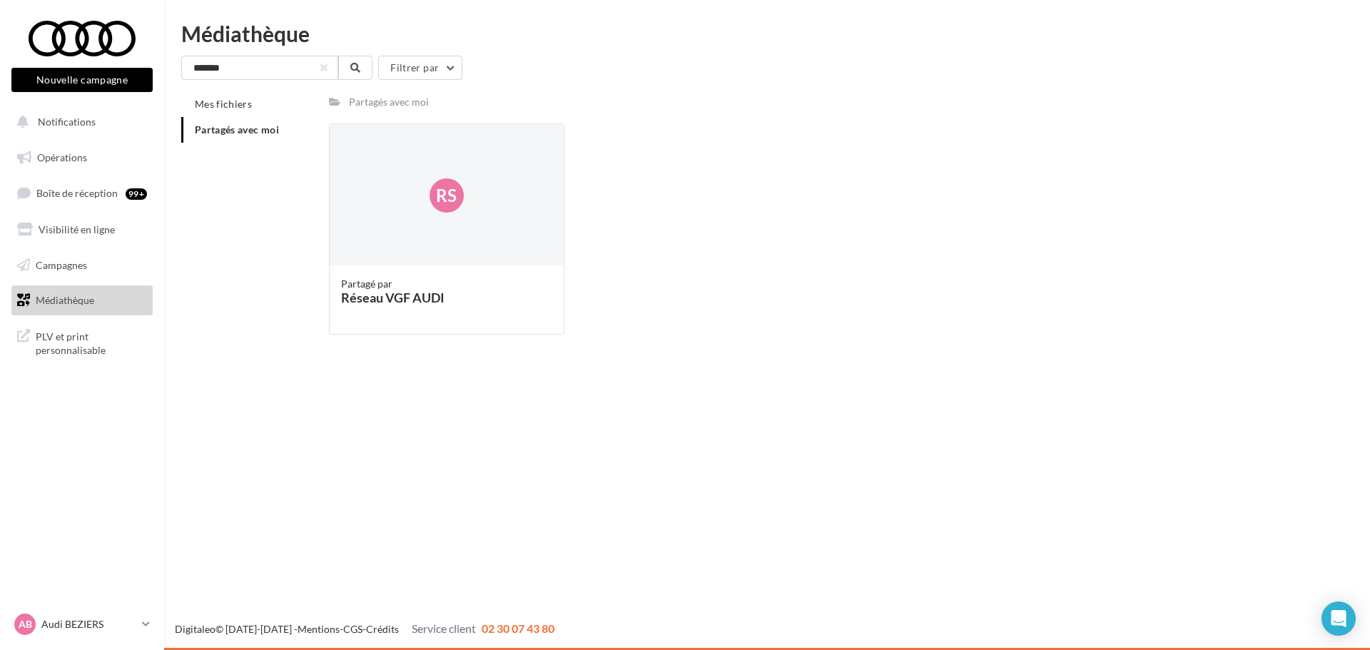
click at [270, 88] on div "******* Filtrer par Mes fichiers Partagés avec moi Partagés avec moi Rs Partagé…" at bounding box center [767, 201] width 1172 height 290
click at [270, 75] on input "*******" at bounding box center [259, 68] width 157 height 24
click at [355, 69] on icon at bounding box center [355, 68] width 10 height 10
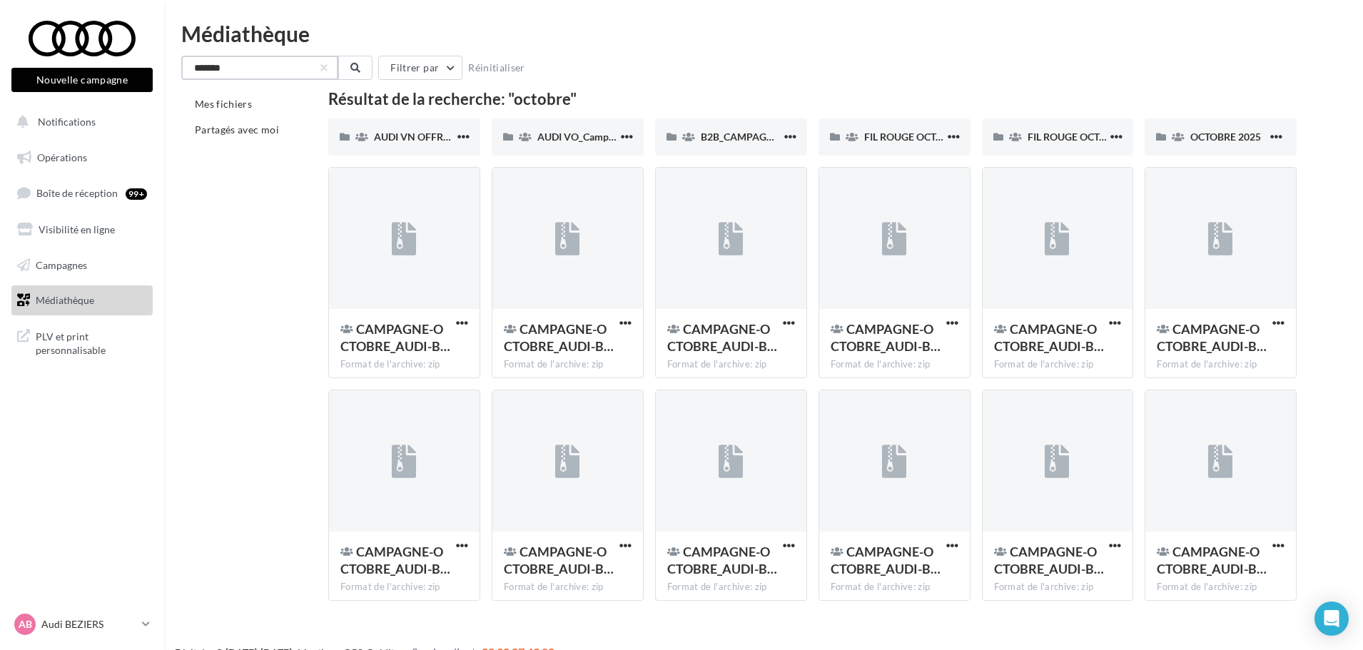
drag, startPoint x: 275, startPoint y: 69, endPoint x: 106, endPoint y: 66, distance: 169.1
click at [108, 66] on div "Nouvelle campagne Nouvelle campagne Notifications Opérations Boîte de réception…" at bounding box center [681, 337] width 1363 height 674
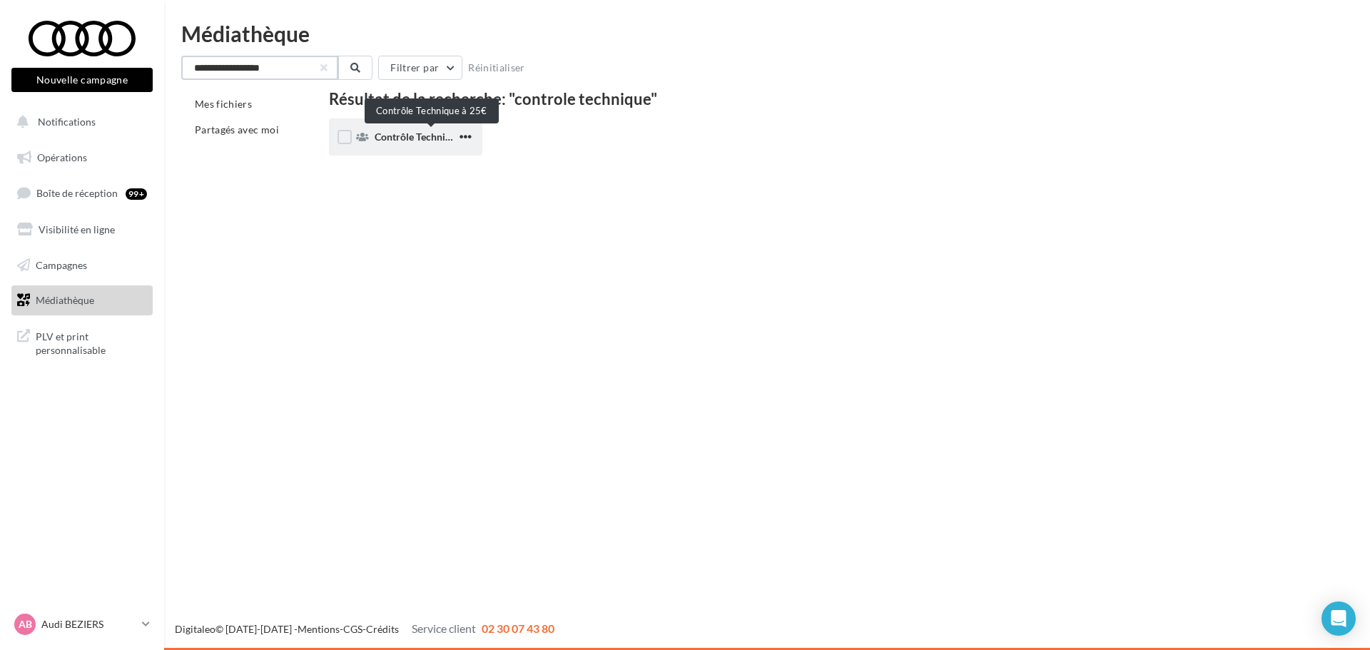
type input "**********"
click at [427, 141] on span "Contrôle Technique à 25€" at bounding box center [431, 137] width 113 height 12
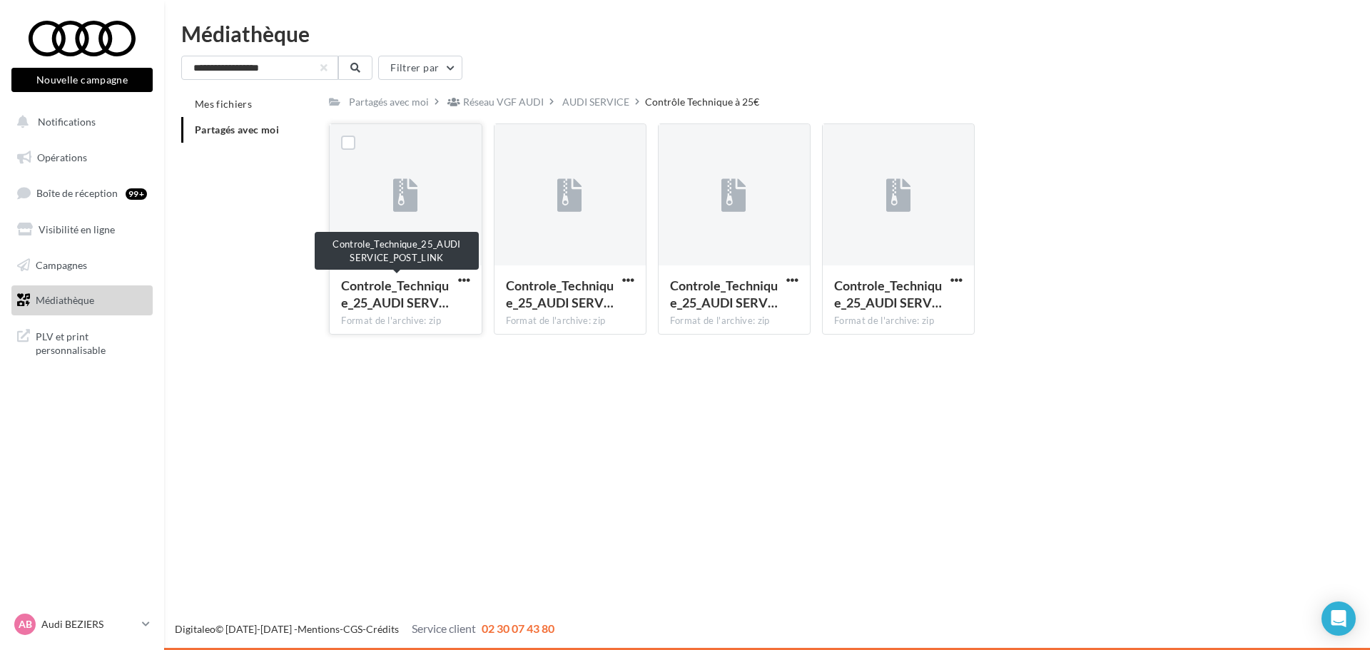
click at [431, 288] on span "Controle_Technique_25_AUDI SERV…" at bounding box center [395, 294] width 108 height 33
click at [624, 285] on span "button" at bounding box center [628, 280] width 12 height 12
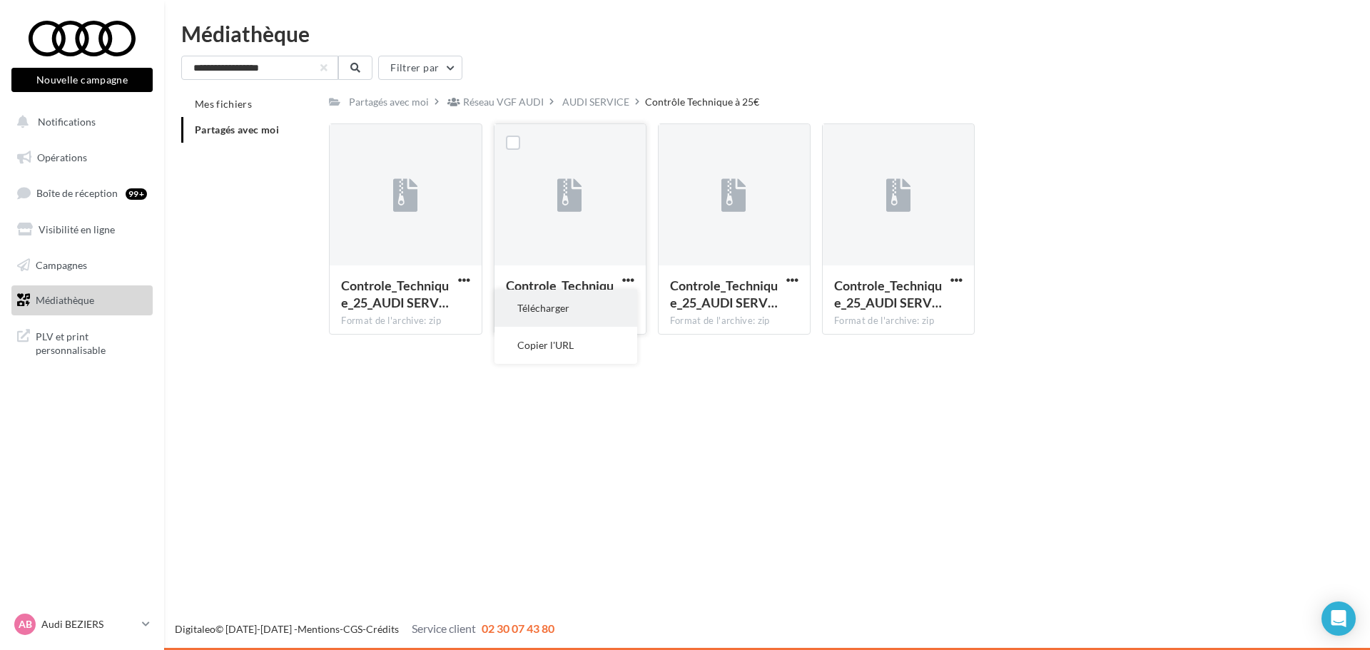
click at [593, 296] on button "Télécharger" at bounding box center [566, 308] width 143 height 37
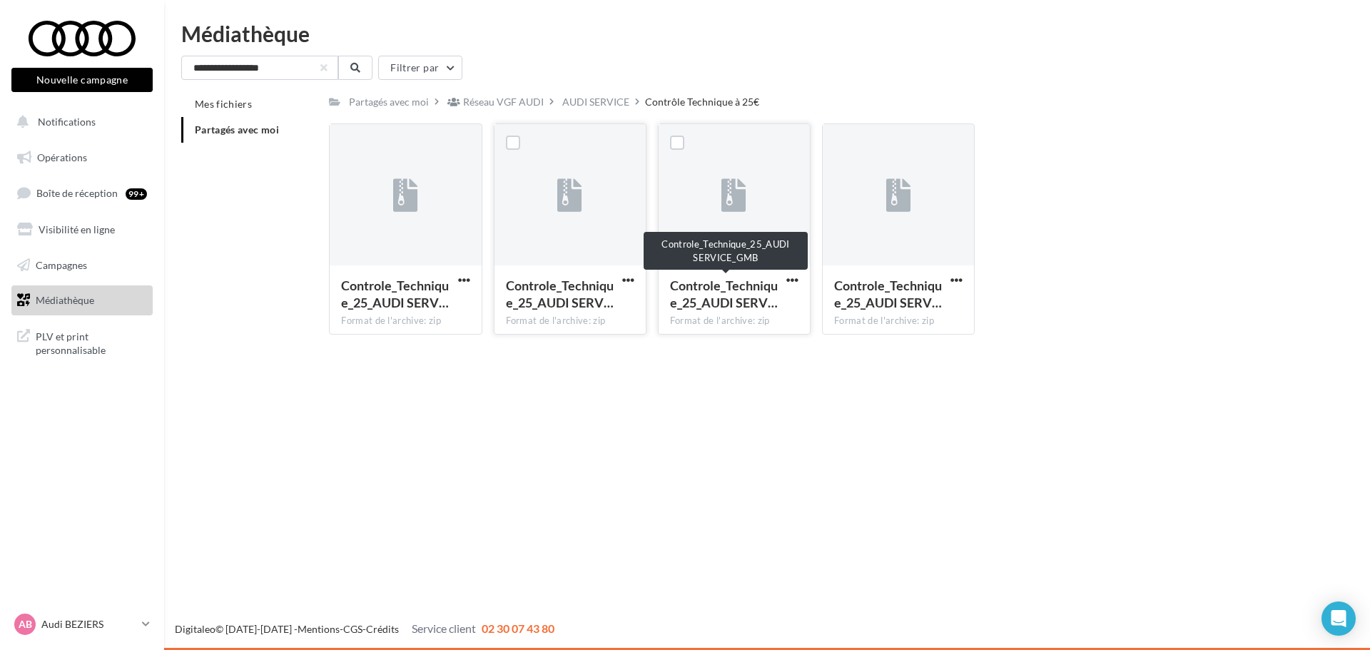
click at [755, 278] on span "Controle_Technique_25_AUDI SERV…" at bounding box center [724, 294] width 108 height 33
click at [792, 278] on span "button" at bounding box center [792, 280] width 12 height 12
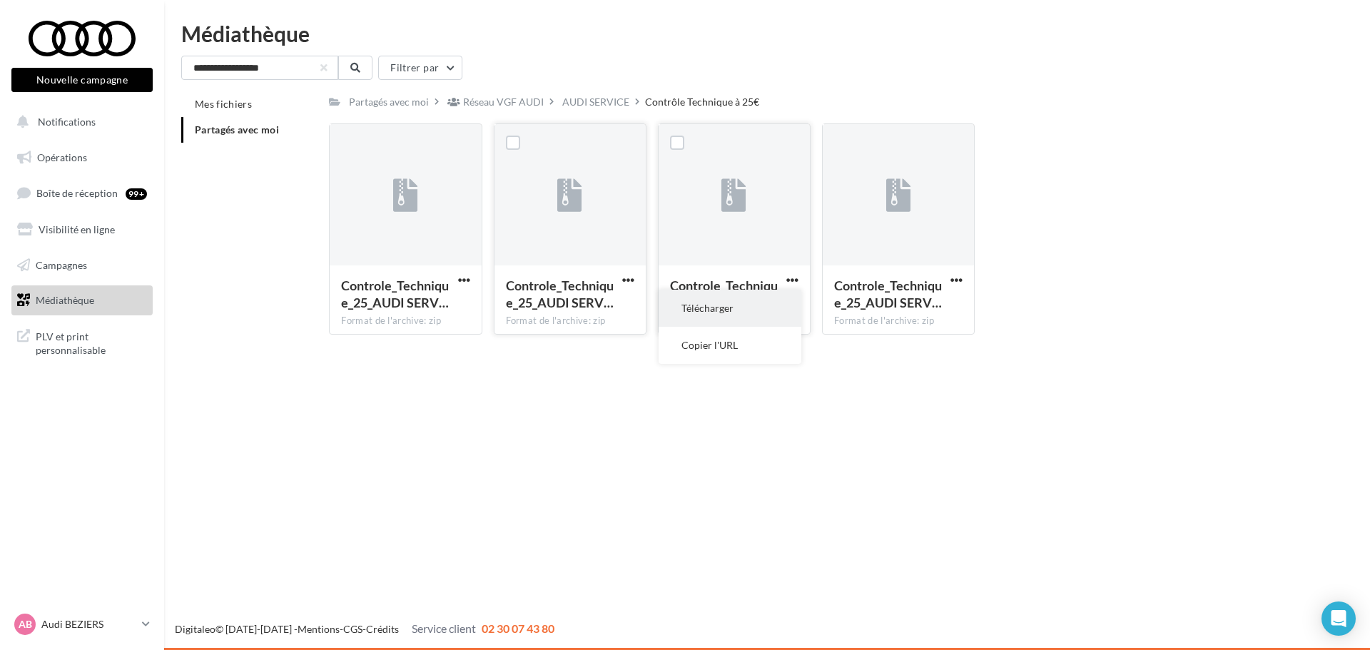
click at [766, 300] on button "Télécharger" at bounding box center [730, 308] width 143 height 37
